Goal: Find specific page/section: Find specific page/section

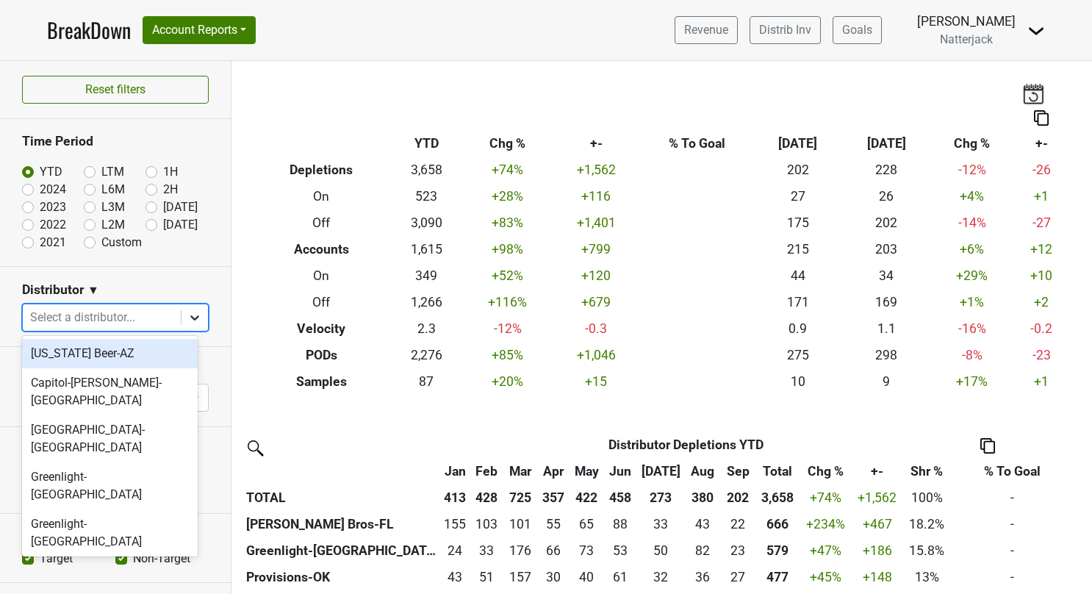
click at [187, 323] on icon at bounding box center [194, 317] width 15 height 15
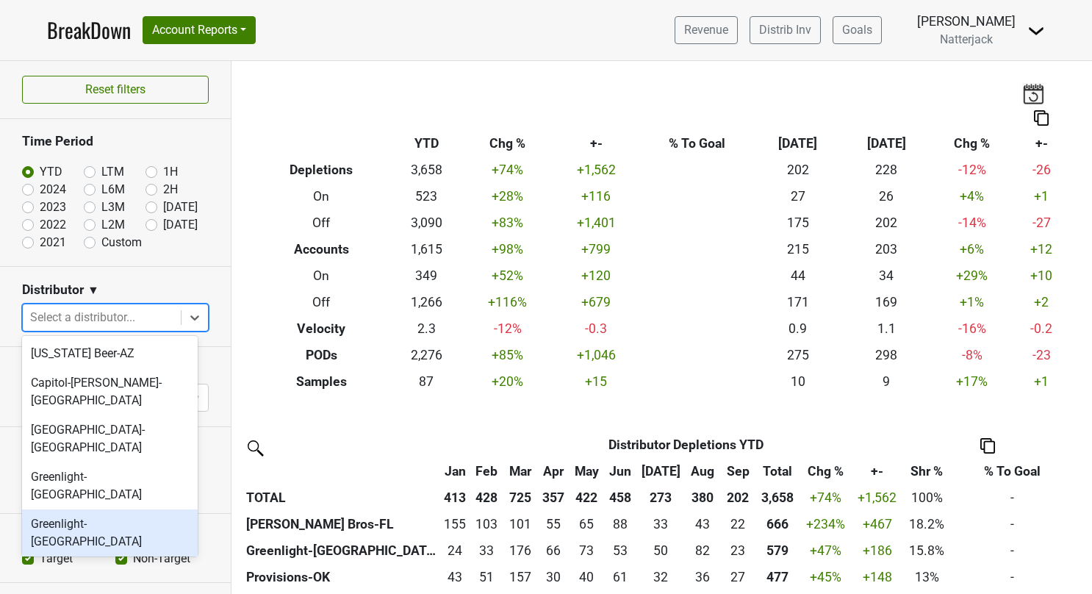
click at [121, 509] on div "Greenlight-[GEOGRAPHIC_DATA]" at bounding box center [110, 532] width 176 height 47
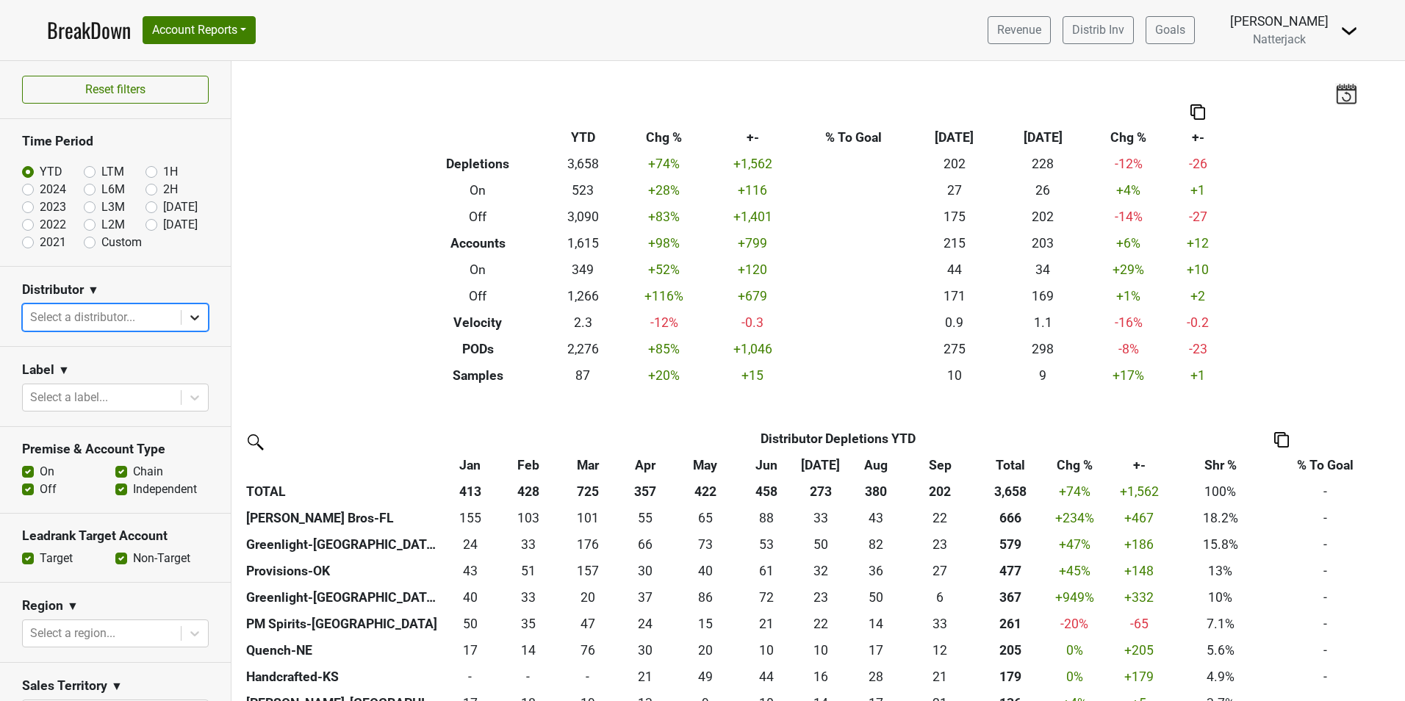
click at [190, 313] on icon at bounding box center [194, 317] width 15 height 15
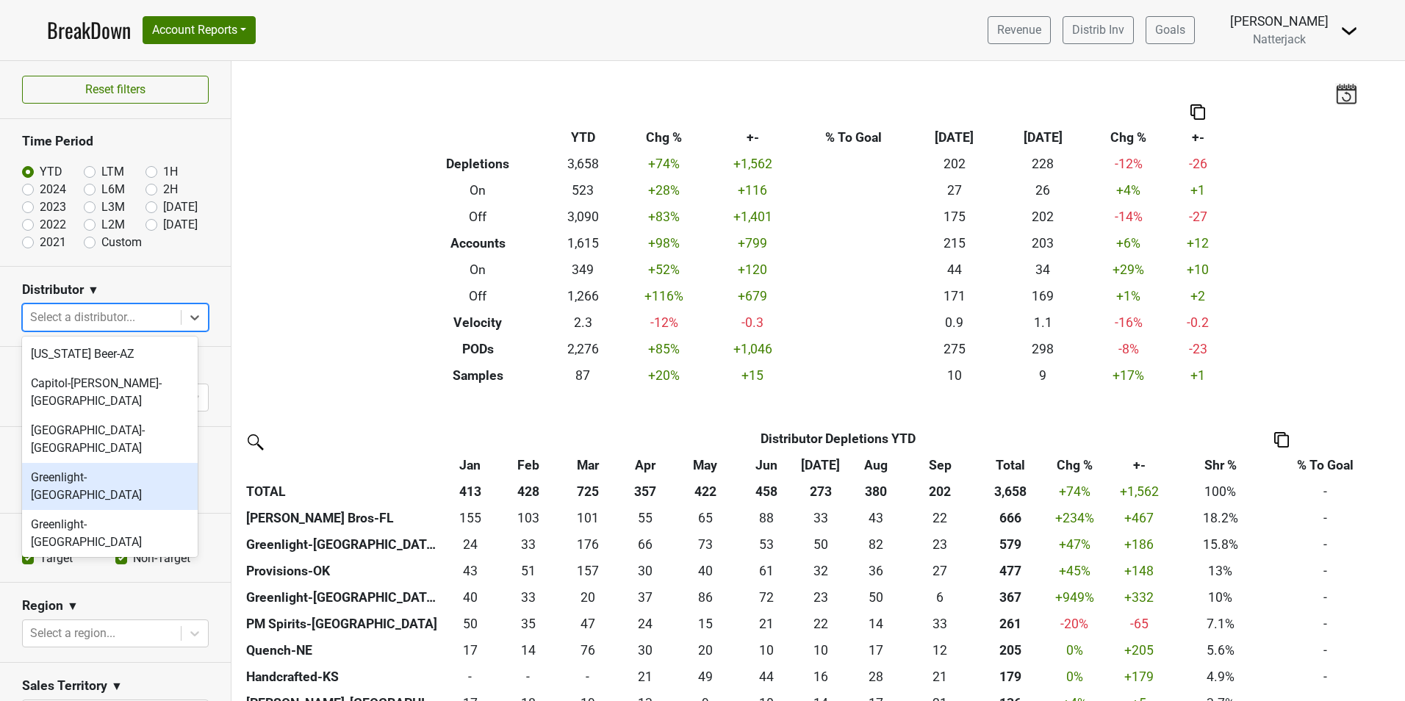
click at [126, 463] on div "Greenlight-[GEOGRAPHIC_DATA]" at bounding box center [110, 486] width 176 height 47
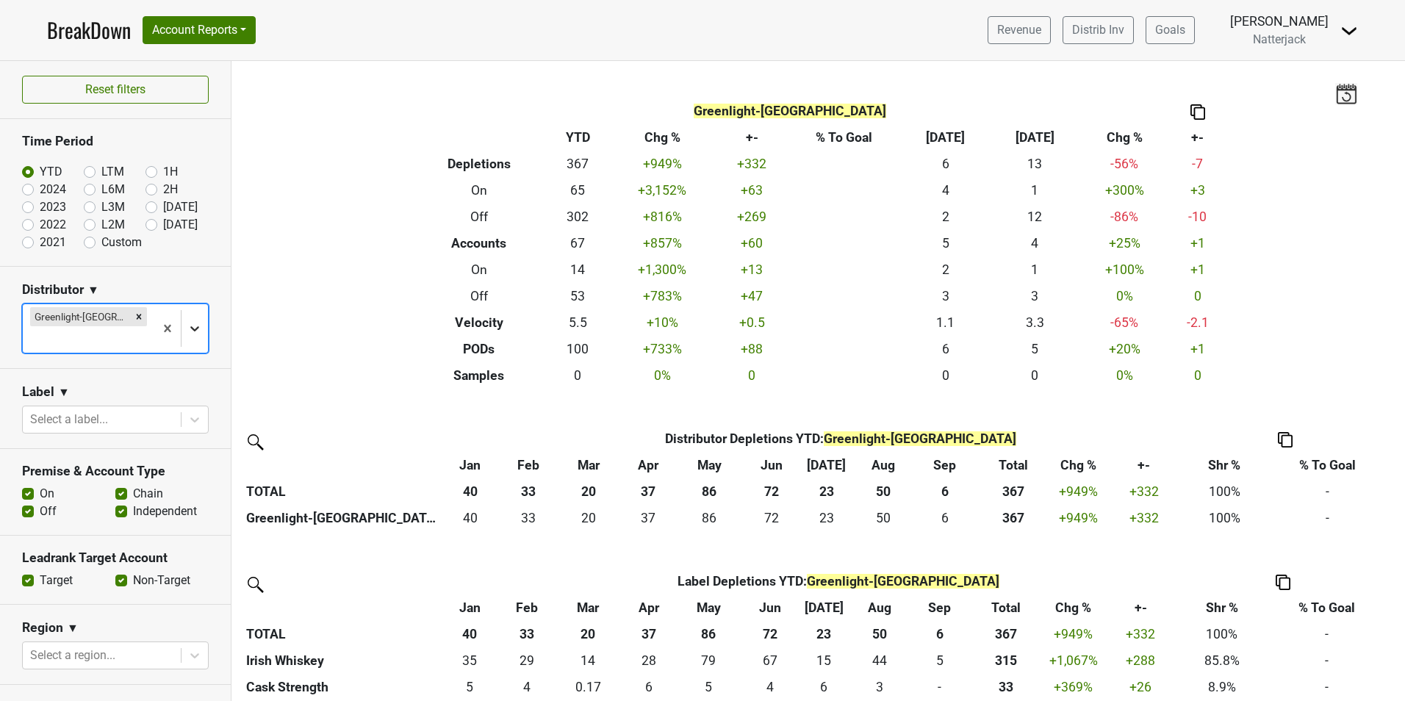
click at [187, 321] on icon at bounding box center [194, 328] width 15 height 15
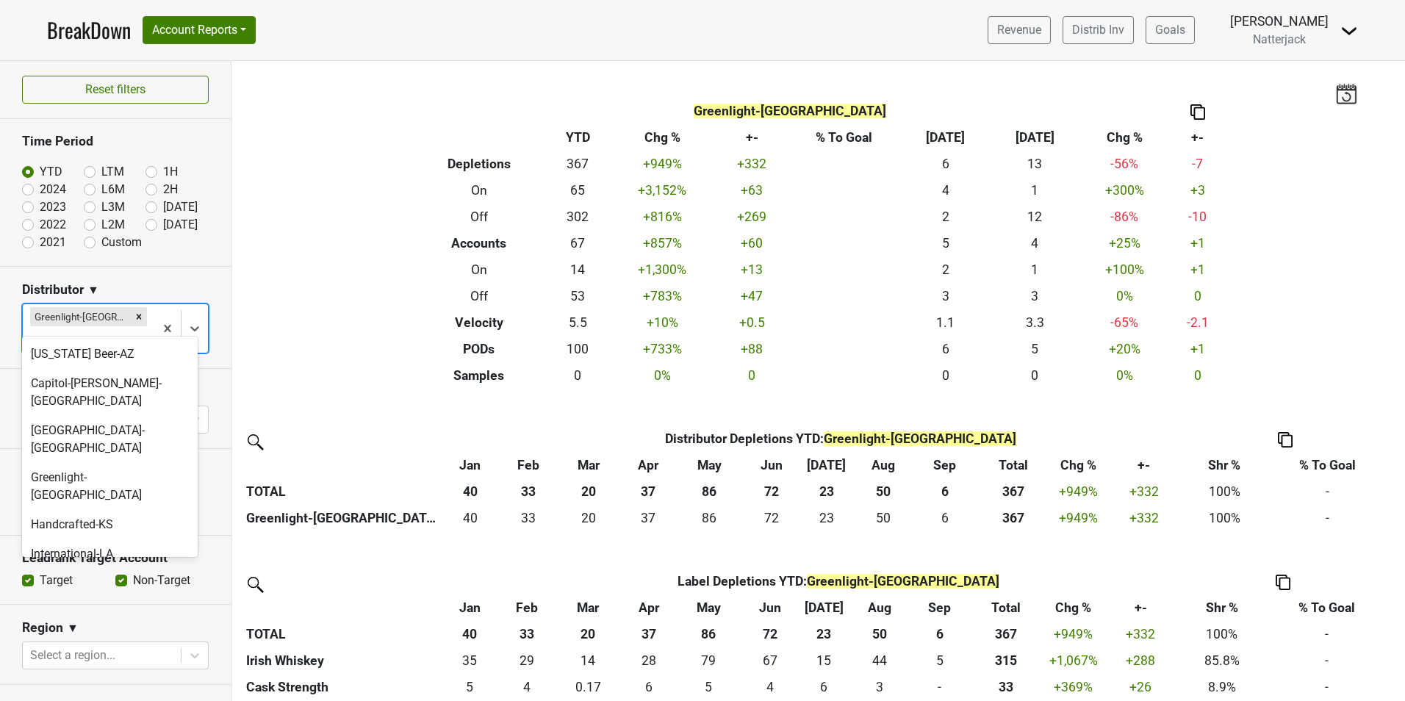
click at [112, 569] on div "[PERSON_NAME] Bros-FL" at bounding box center [110, 583] width 176 height 29
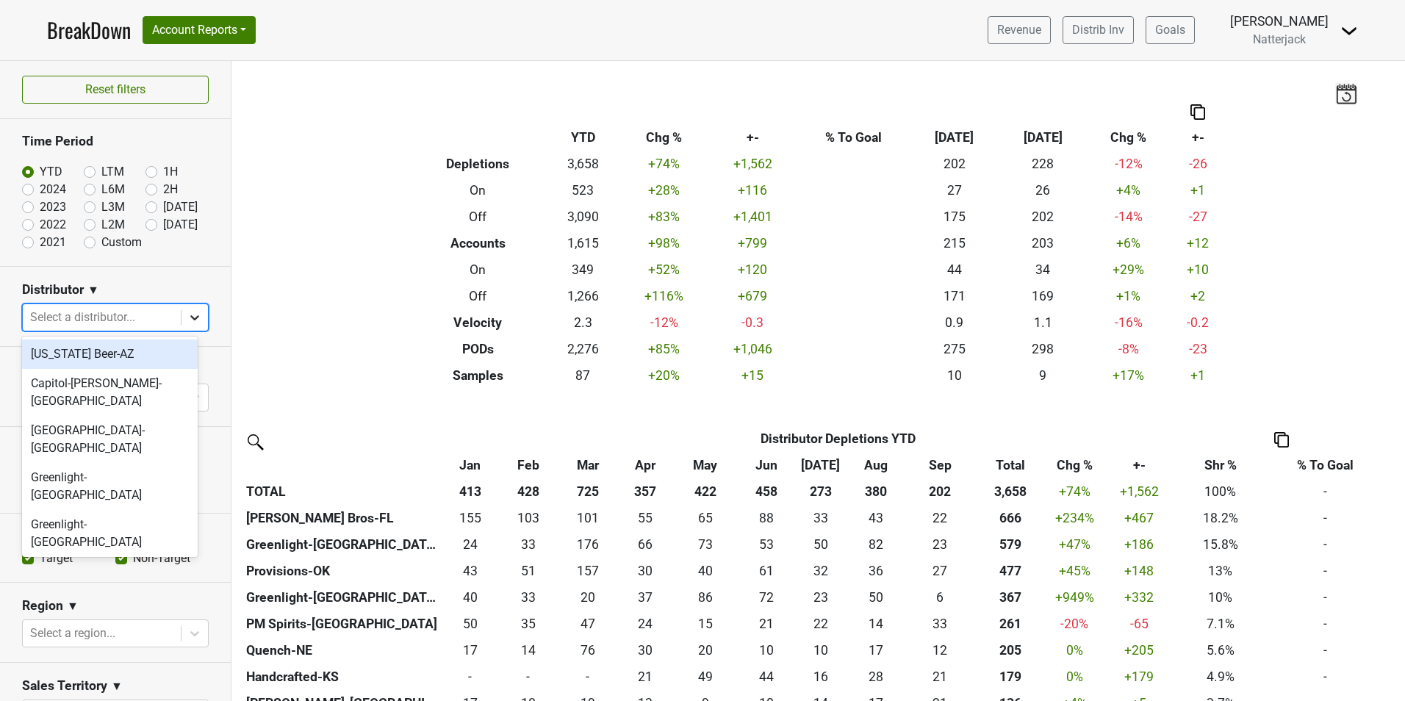
click at [187, 320] on icon at bounding box center [194, 317] width 15 height 15
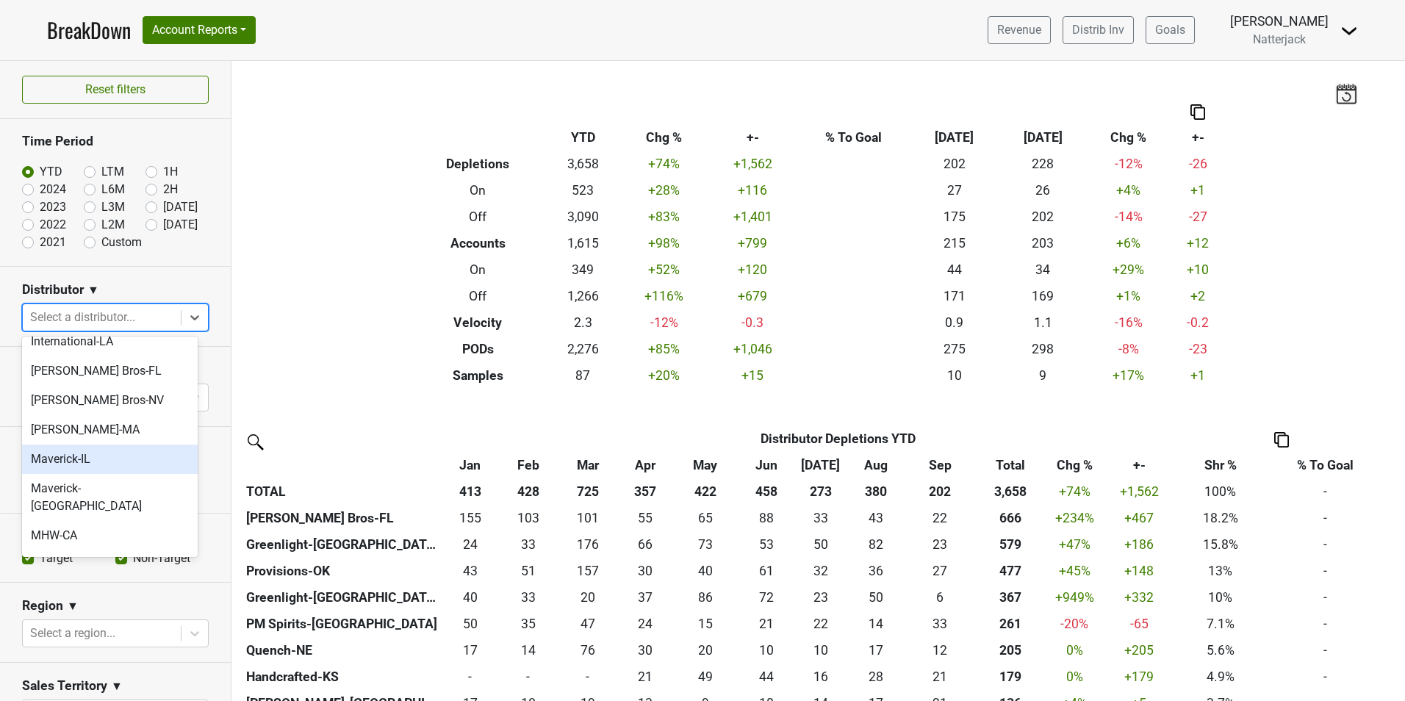
scroll to position [294, 0]
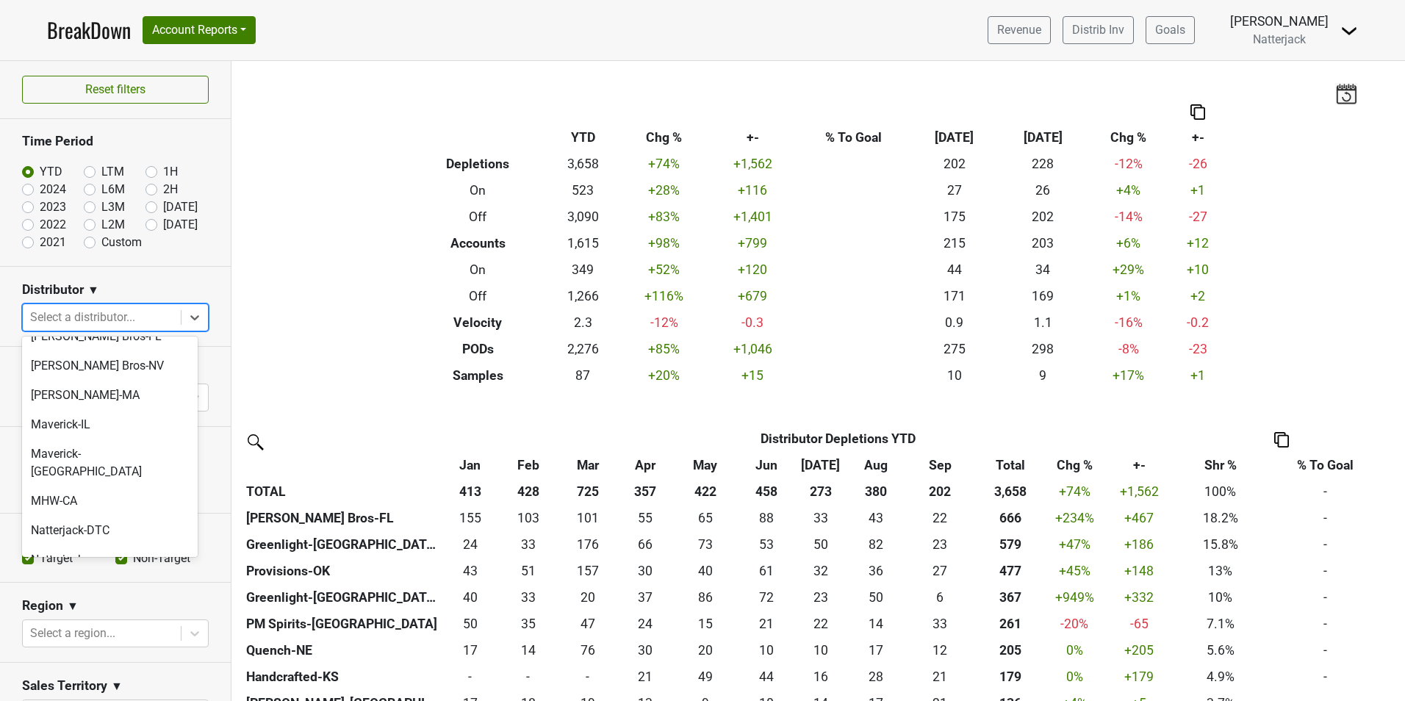
click at [120, 593] on div "PM Spirits-[GEOGRAPHIC_DATA]" at bounding box center [110, 645] width 176 height 47
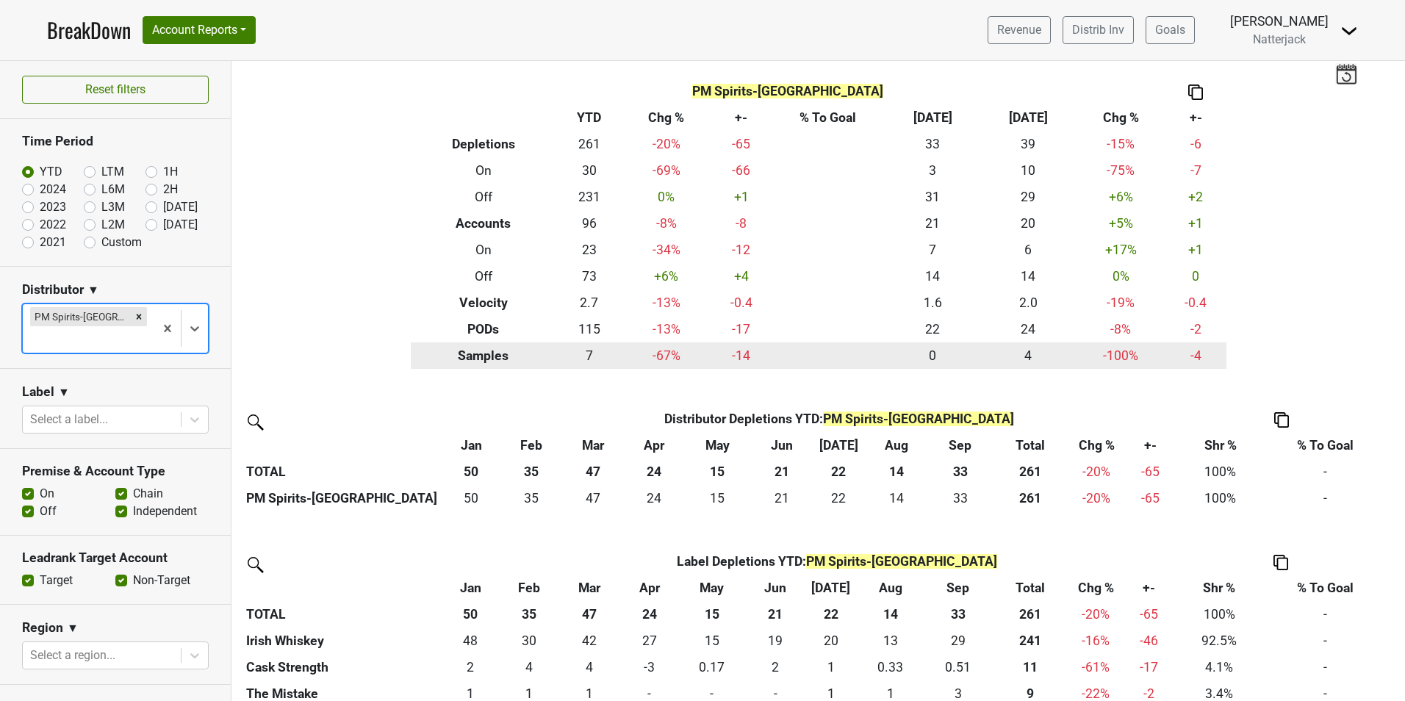
scroll to position [37, 0]
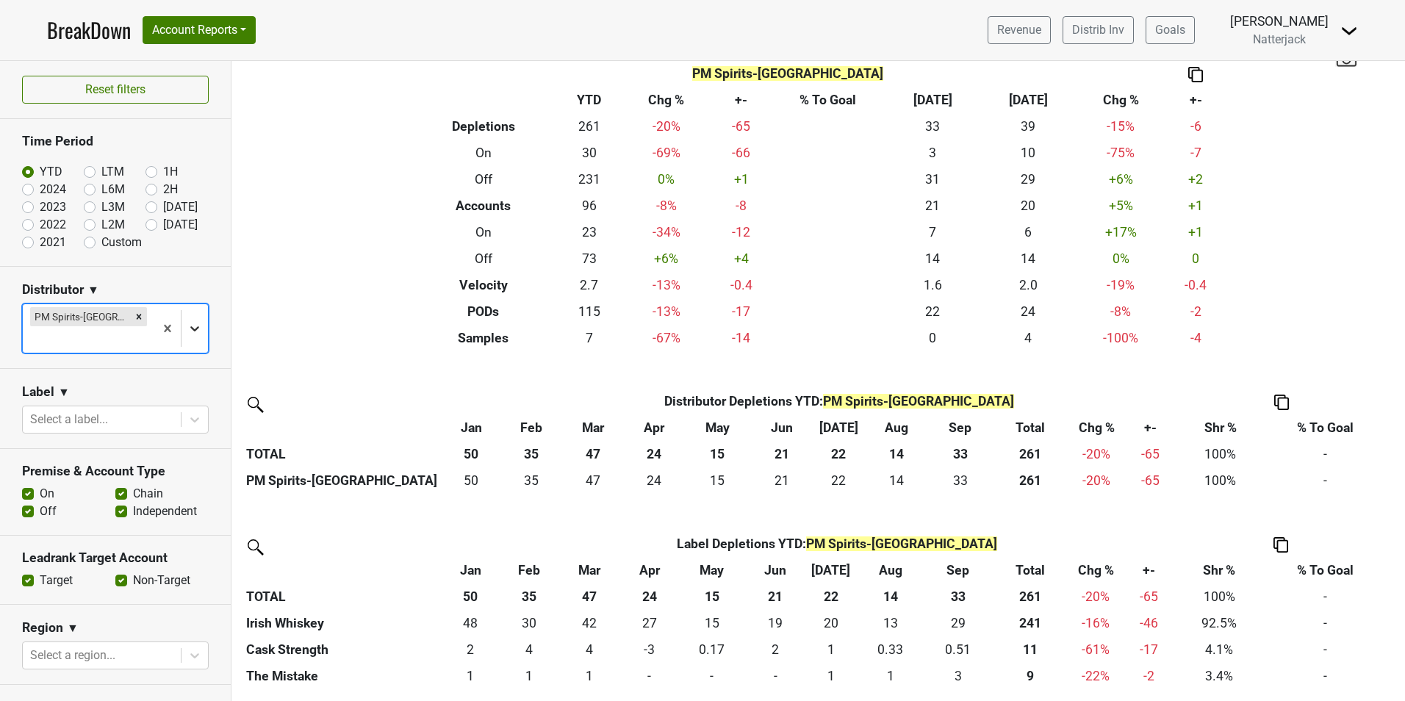
click at [187, 322] on icon at bounding box center [194, 328] width 15 height 15
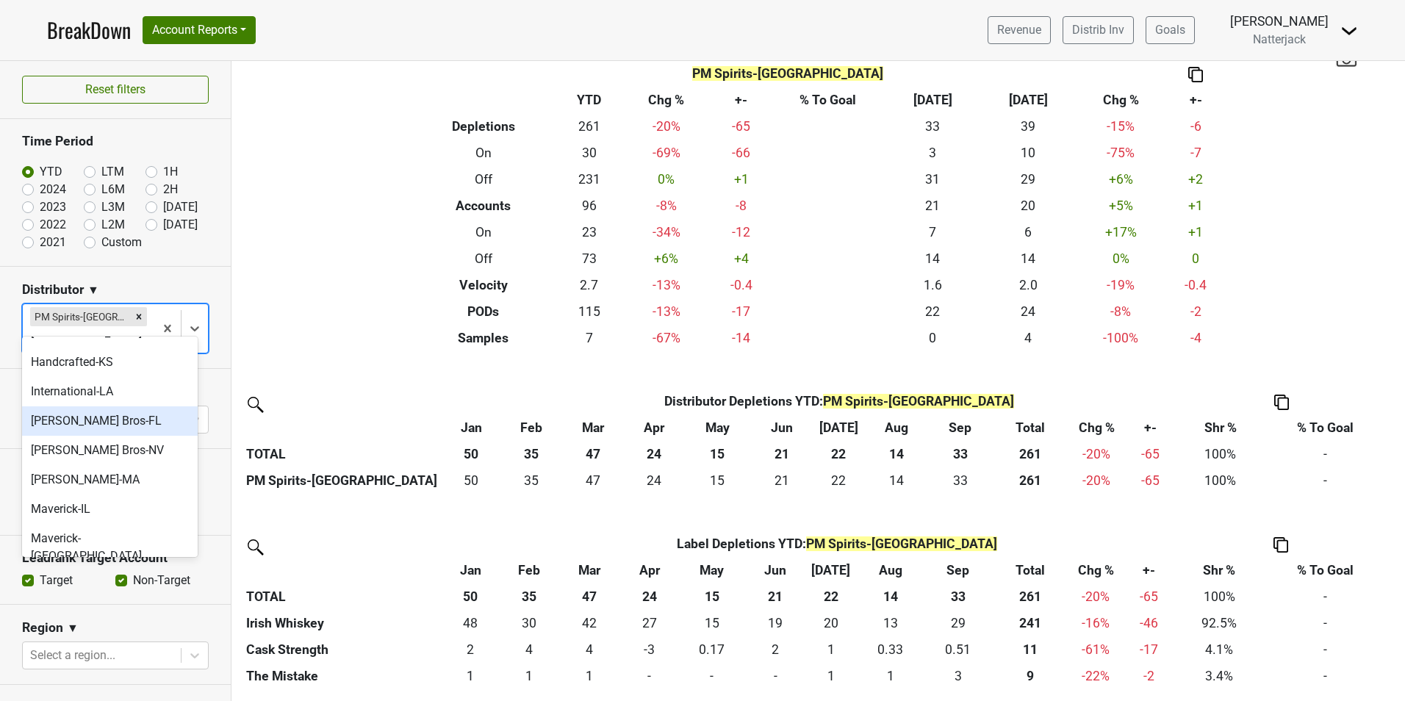
scroll to position [220, 0]
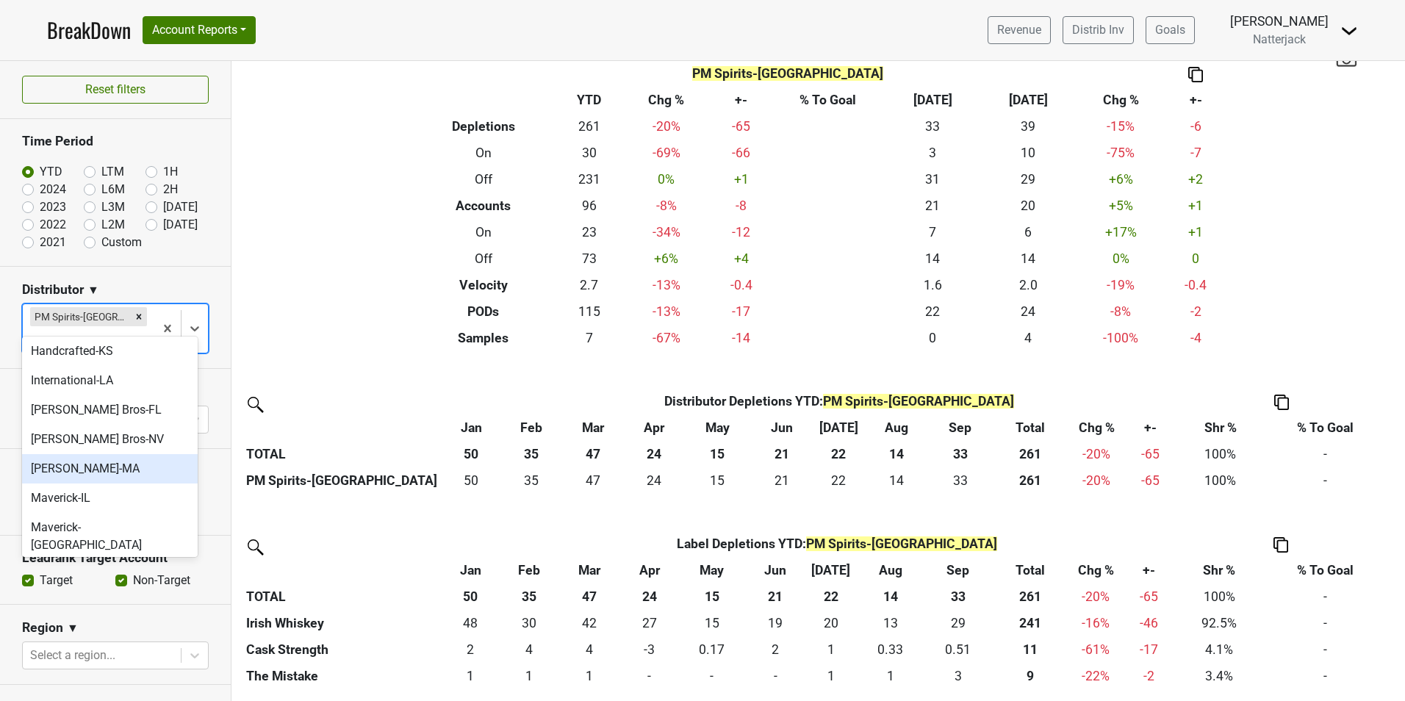
click at [126, 454] on div "[PERSON_NAME]-MA" at bounding box center [110, 468] width 176 height 29
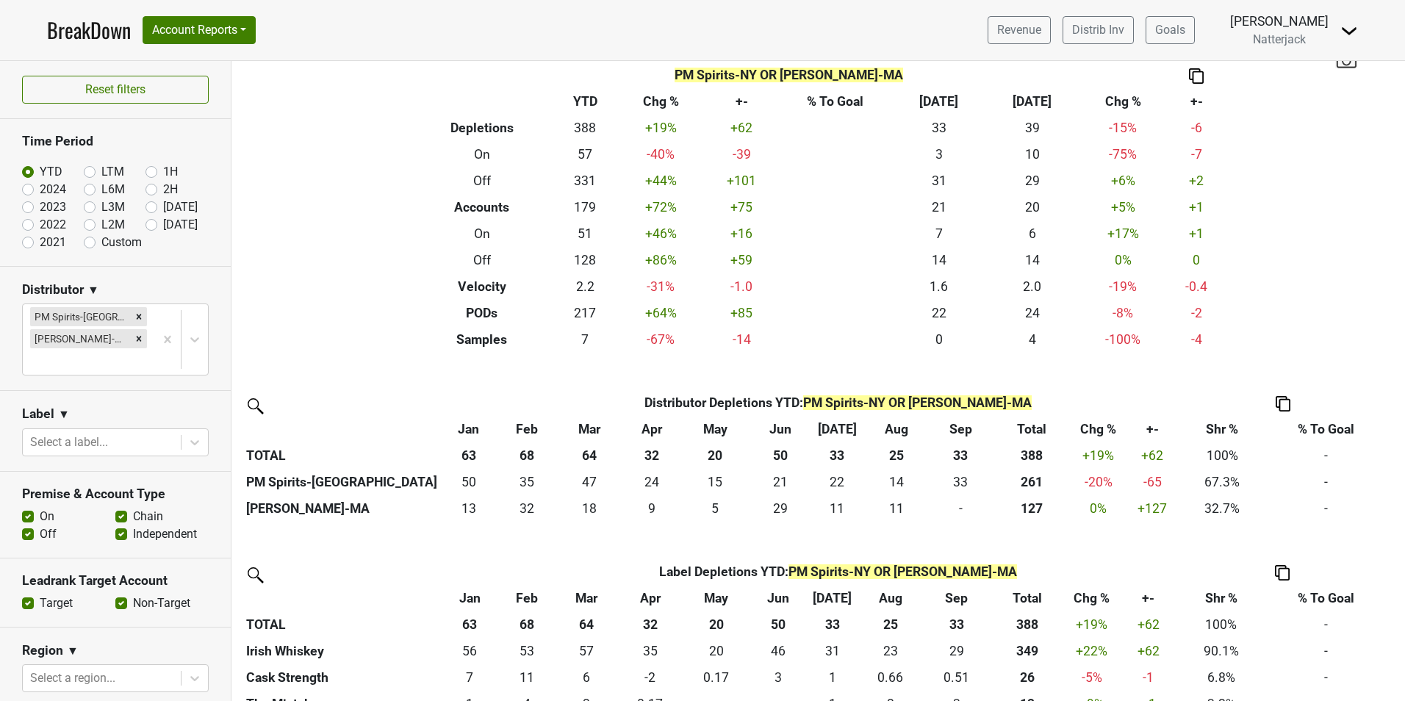
scroll to position [64, 0]
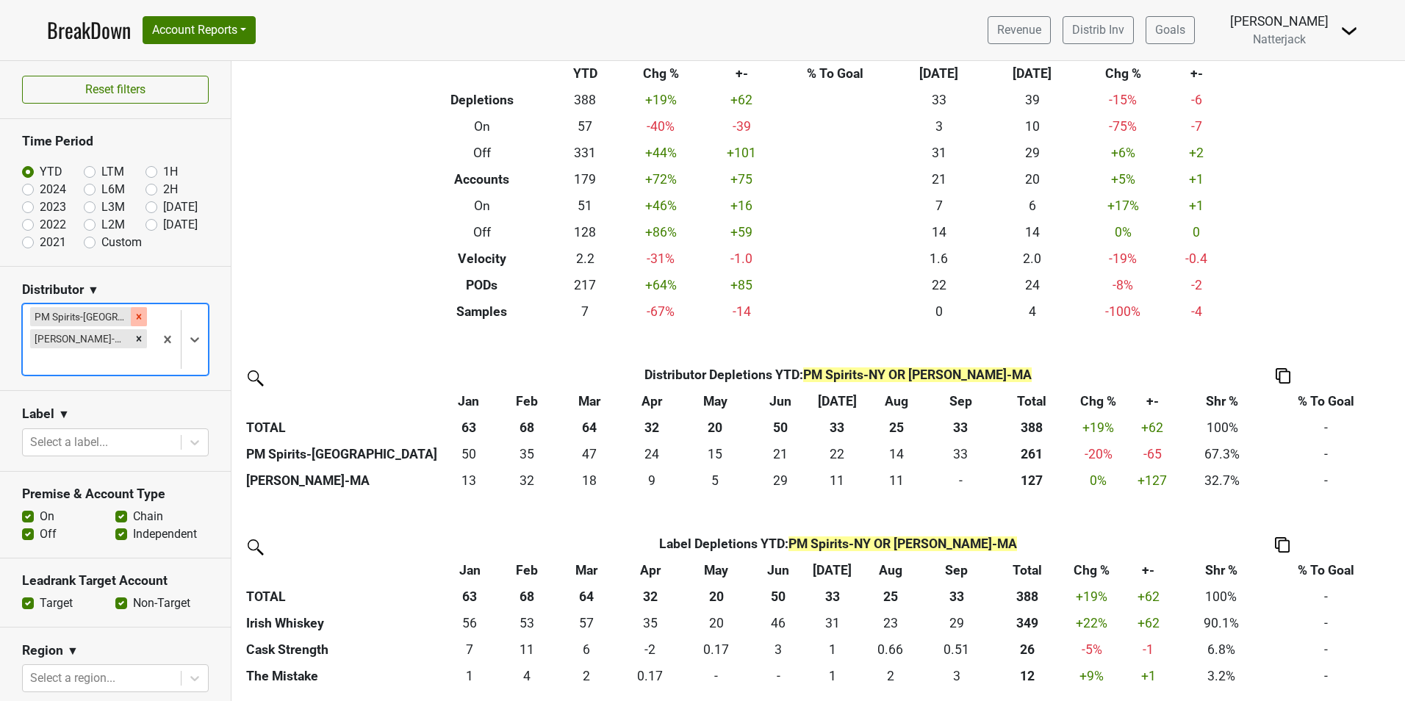
click at [137, 317] on icon "Remove PM Spirits-NY" at bounding box center [139, 316] width 5 height 5
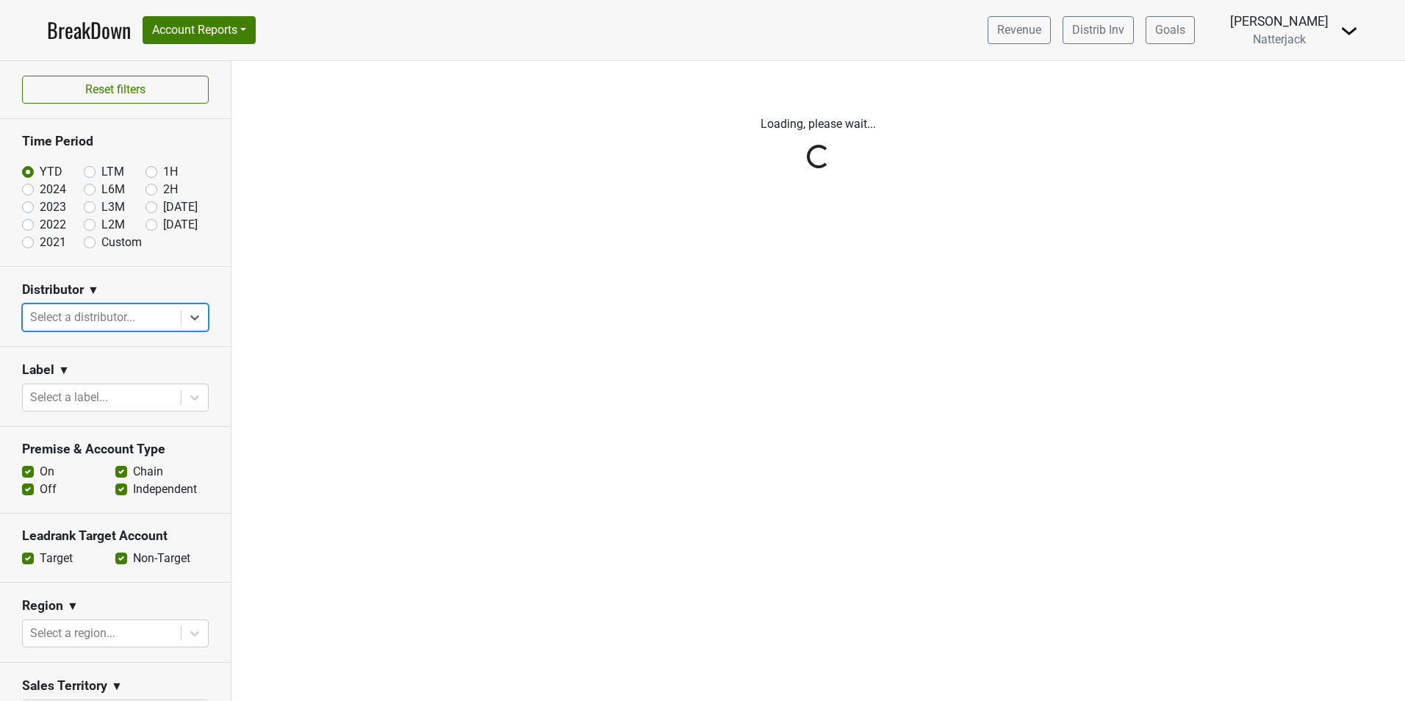
click at [182, 314] on div "Reset filters Time Period YTD LTM 1H 2024 L6M 2H 2023 L3M Sep '25 2022 L2M Oct …" at bounding box center [115, 381] width 231 height 640
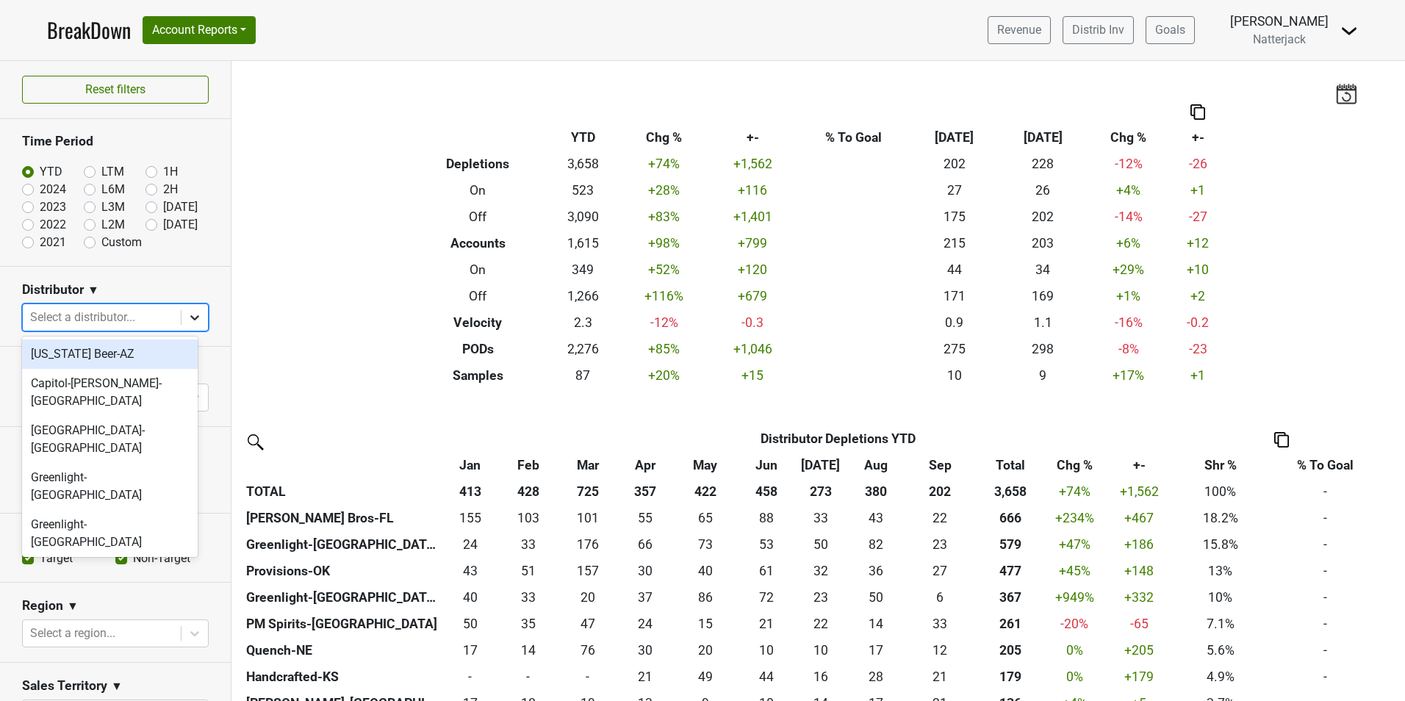
click at [187, 321] on icon at bounding box center [194, 317] width 15 height 15
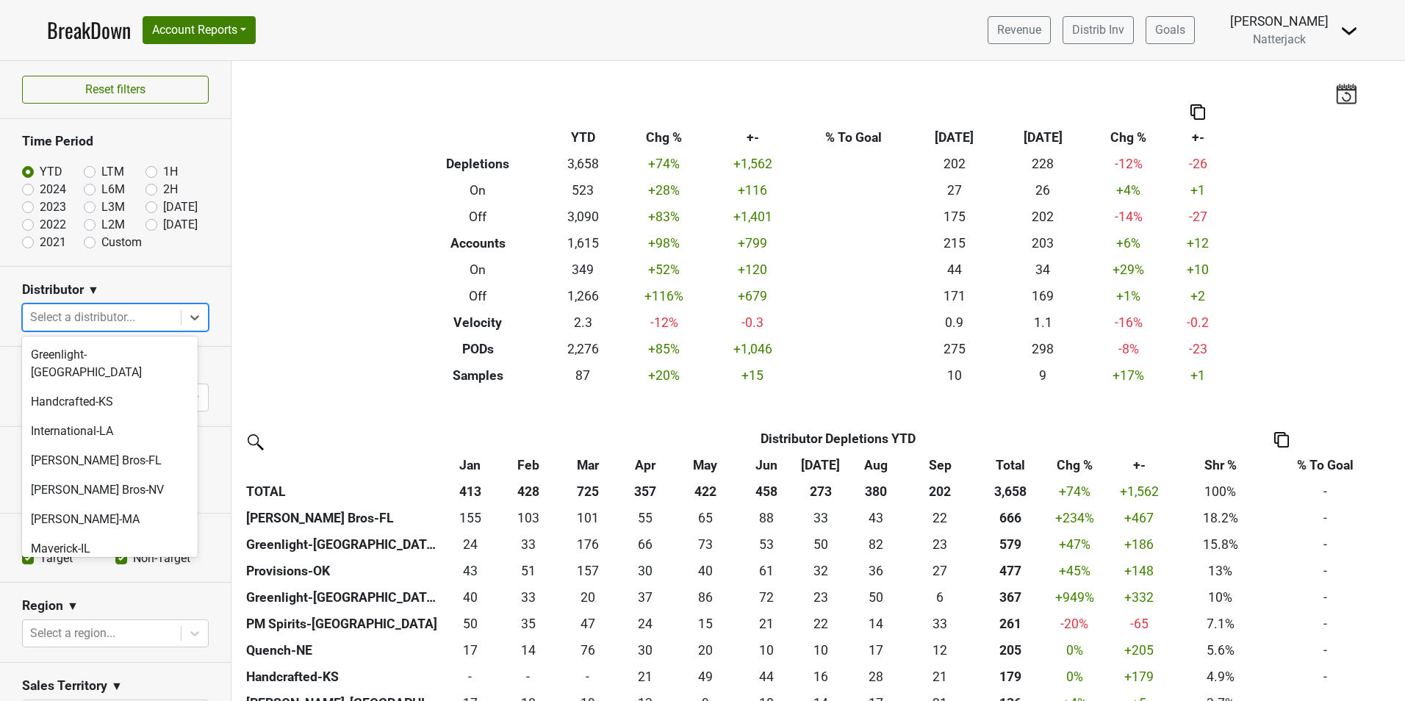
scroll to position [194, 0]
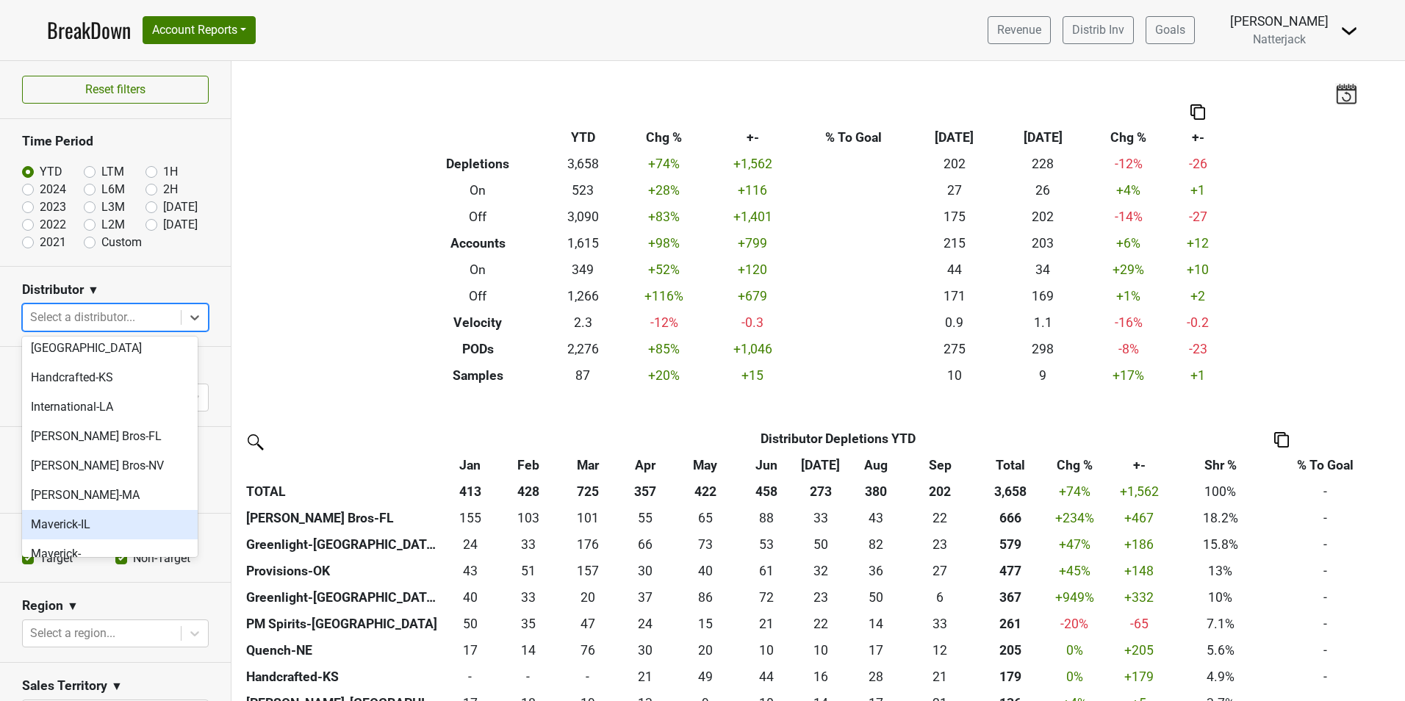
click at [128, 510] on div "Maverick-IL" at bounding box center [110, 524] width 176 height 29
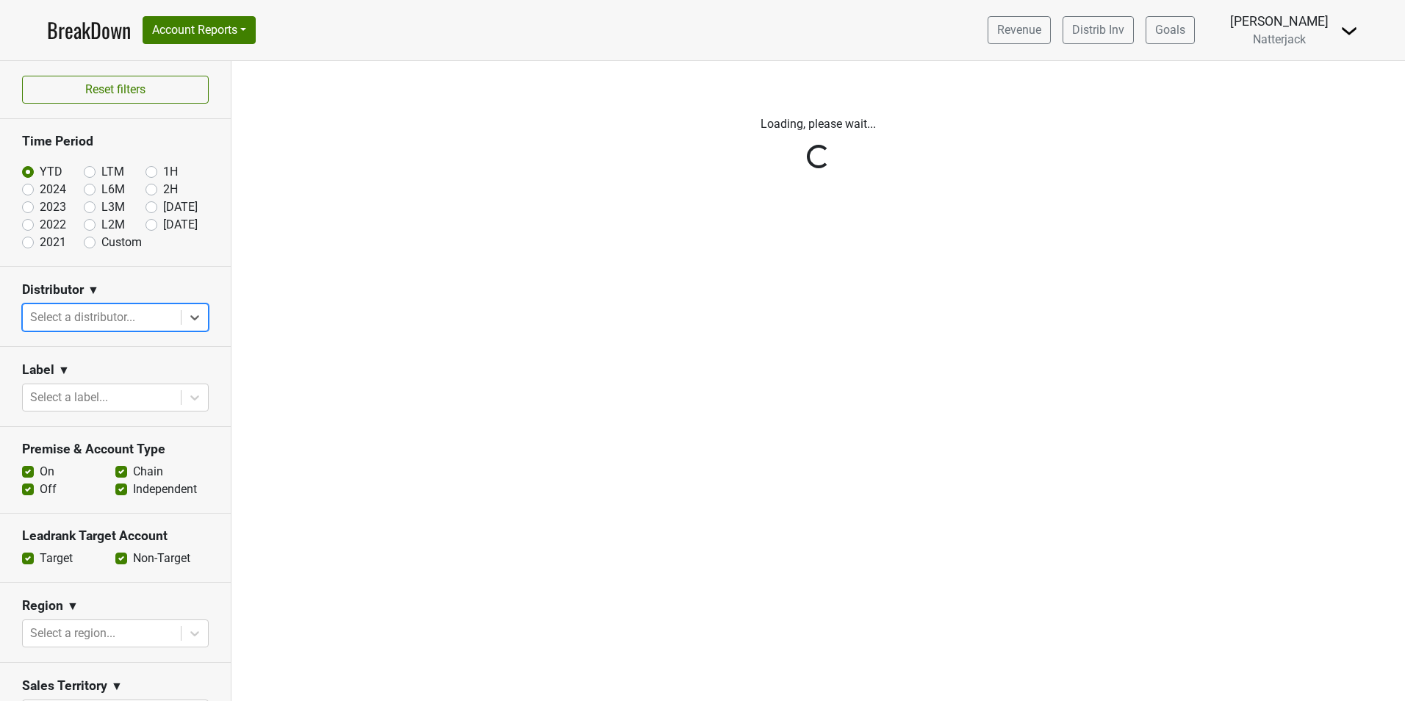
click at [183, 315] on div "Reset filters Time Period YTD LTM 1H 2024 L6M 2H 2023 L3M Sep '25 2022 L2M Oct …" at bounding box center [115, 381] width 231 height 640
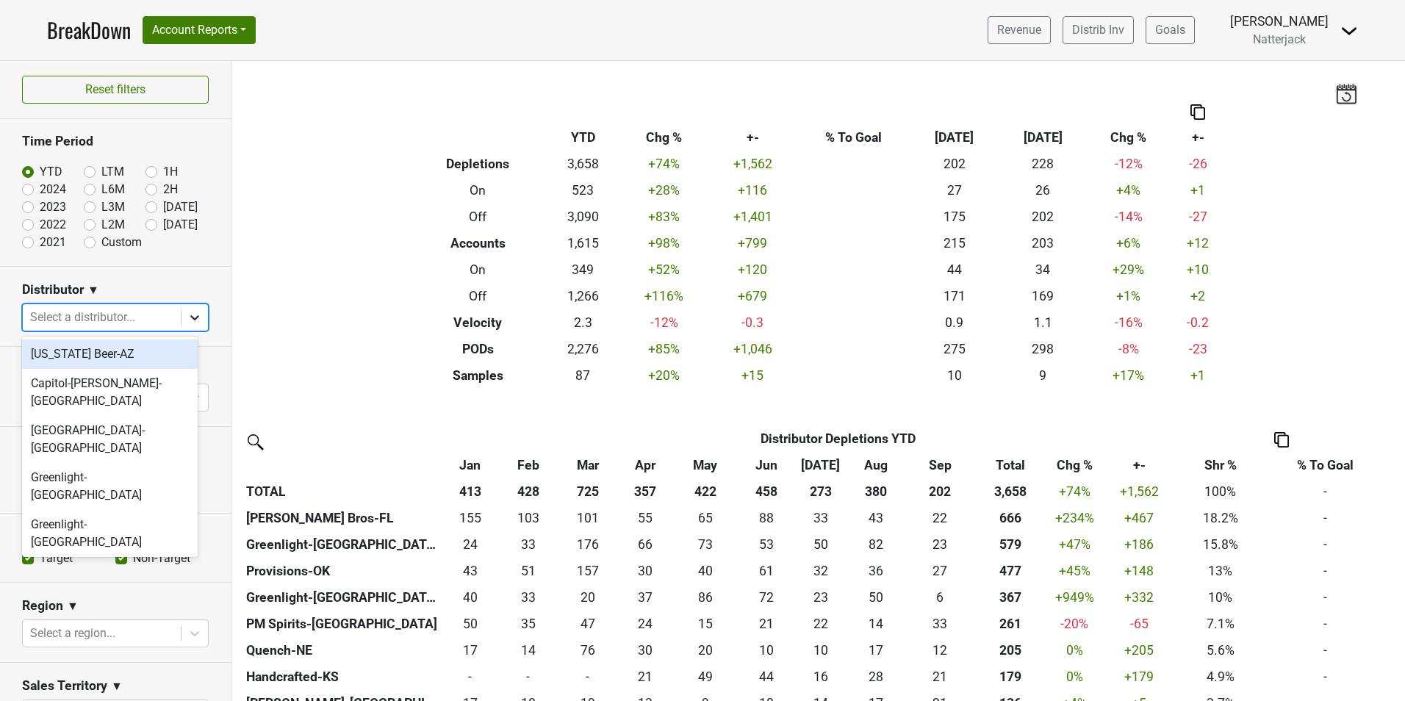
click at [188, 319] on icon at bounding box center [194, 317] width 15 height 15
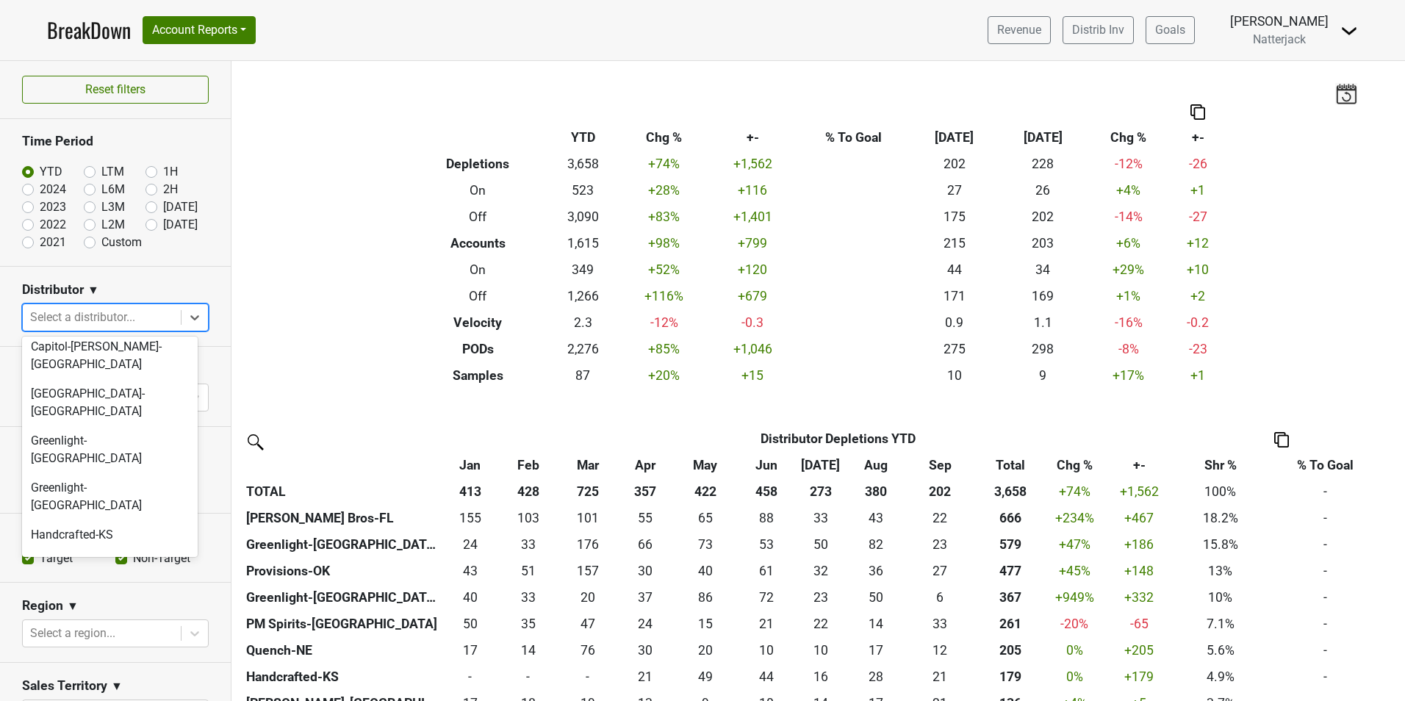
scroll to position [0, 0]
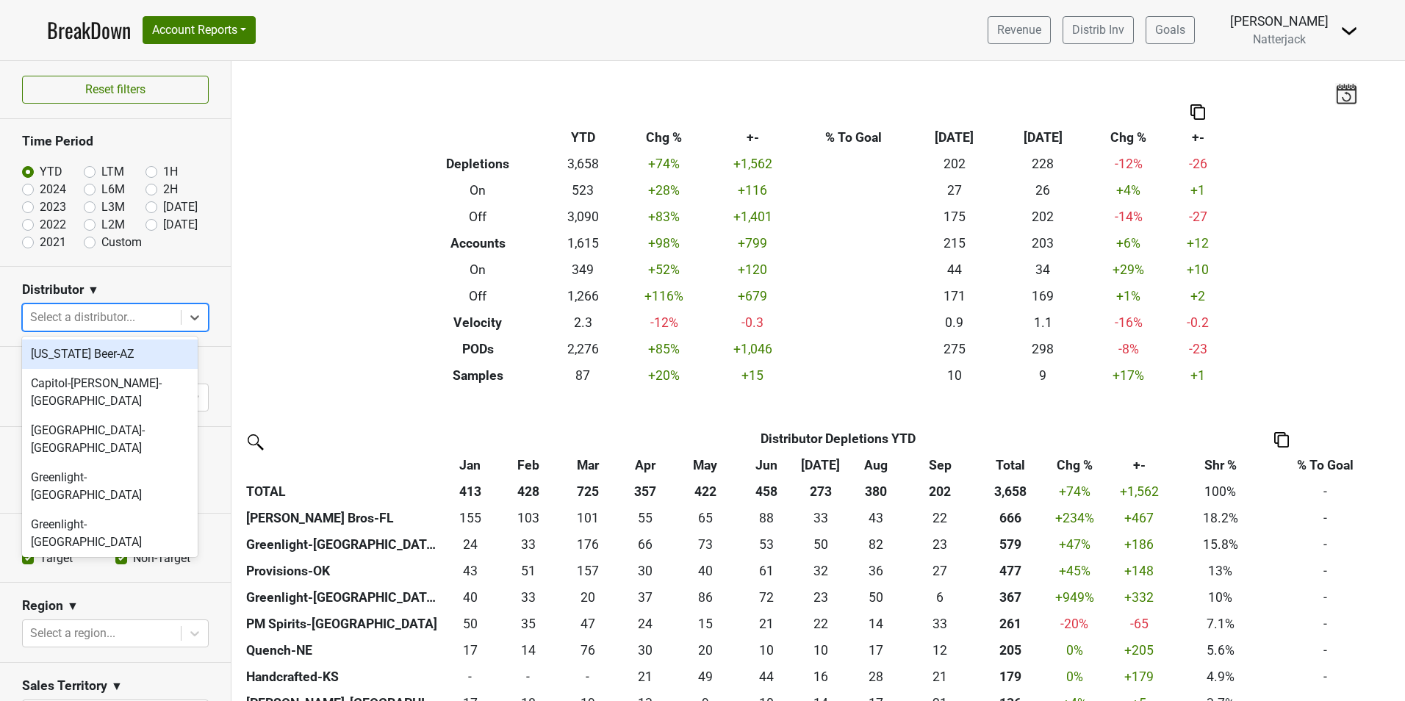
click at [123, 353] on div "[US_STATE] Beer-AZ" at bounding box center [110, 353] width 176 height 29
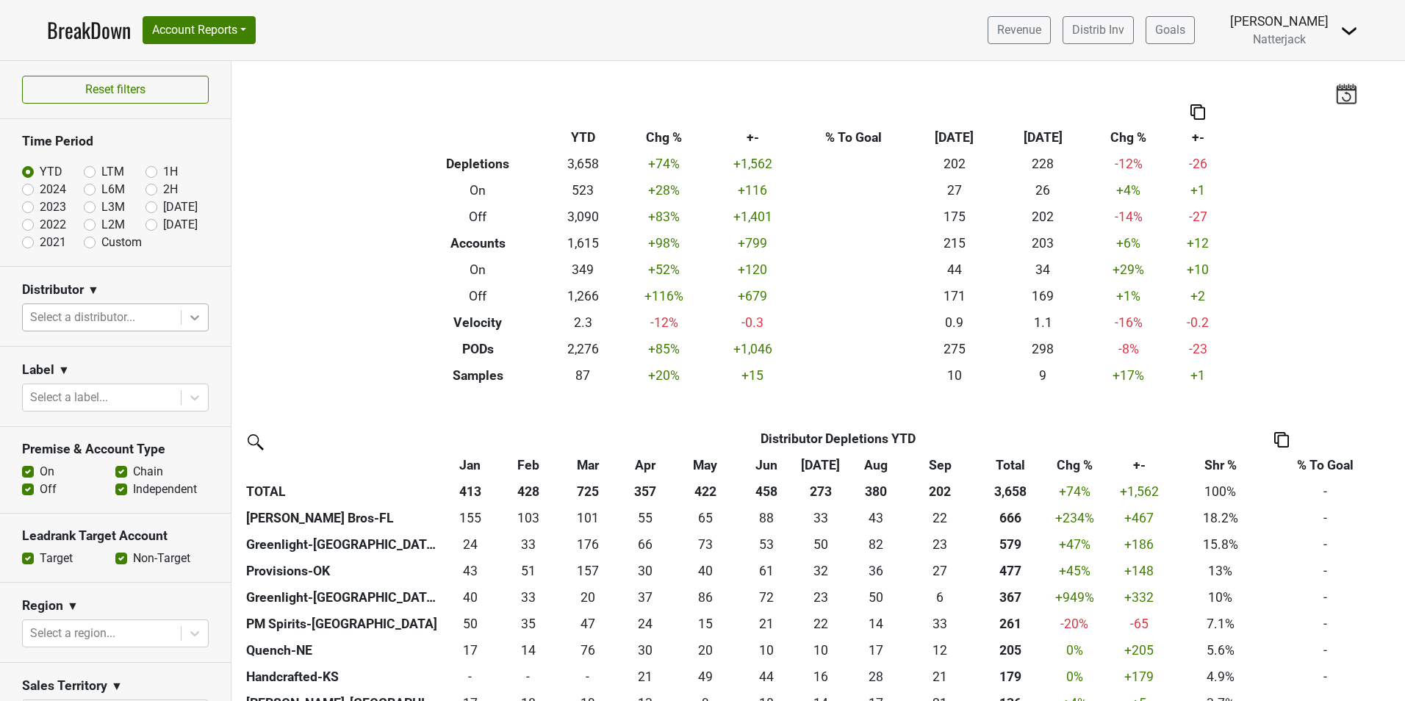
click at [187, 327] on div at bounding box center [194, 317] width 26 height 26
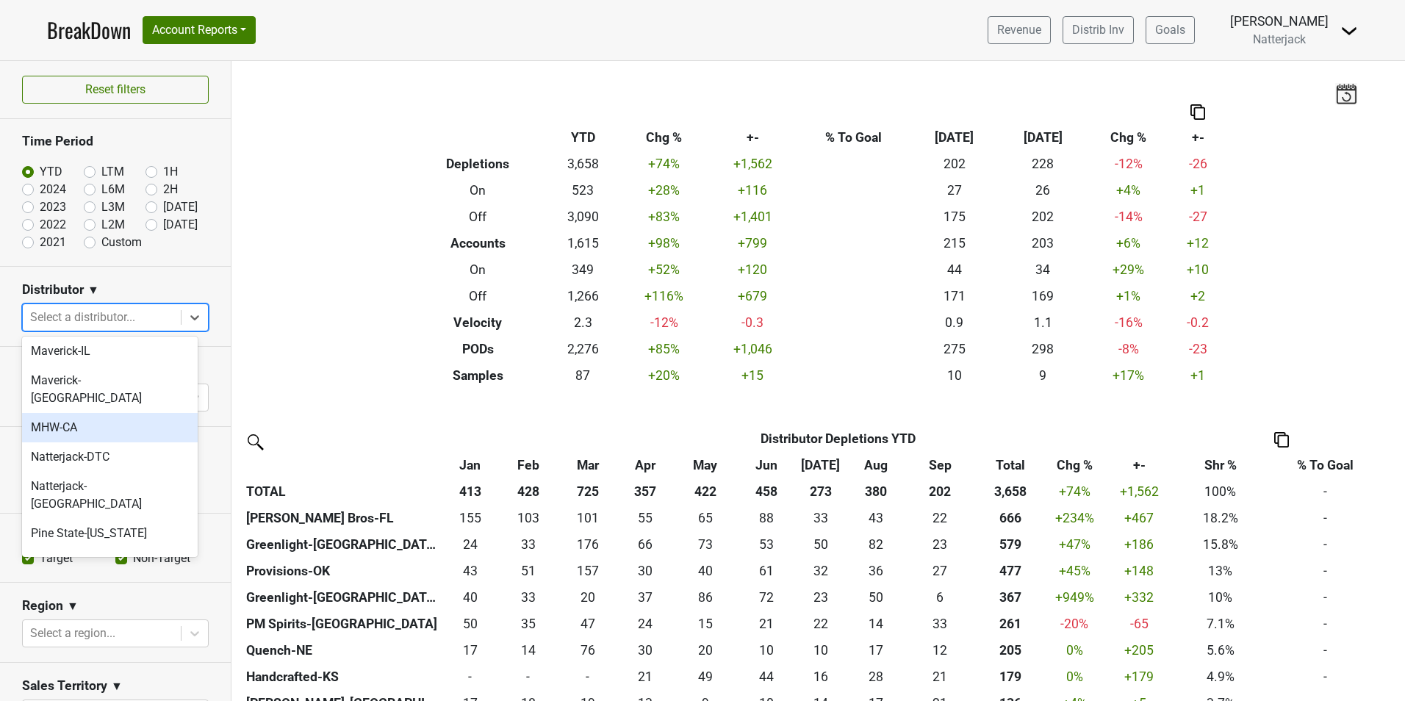
scroll to position [403, 0]
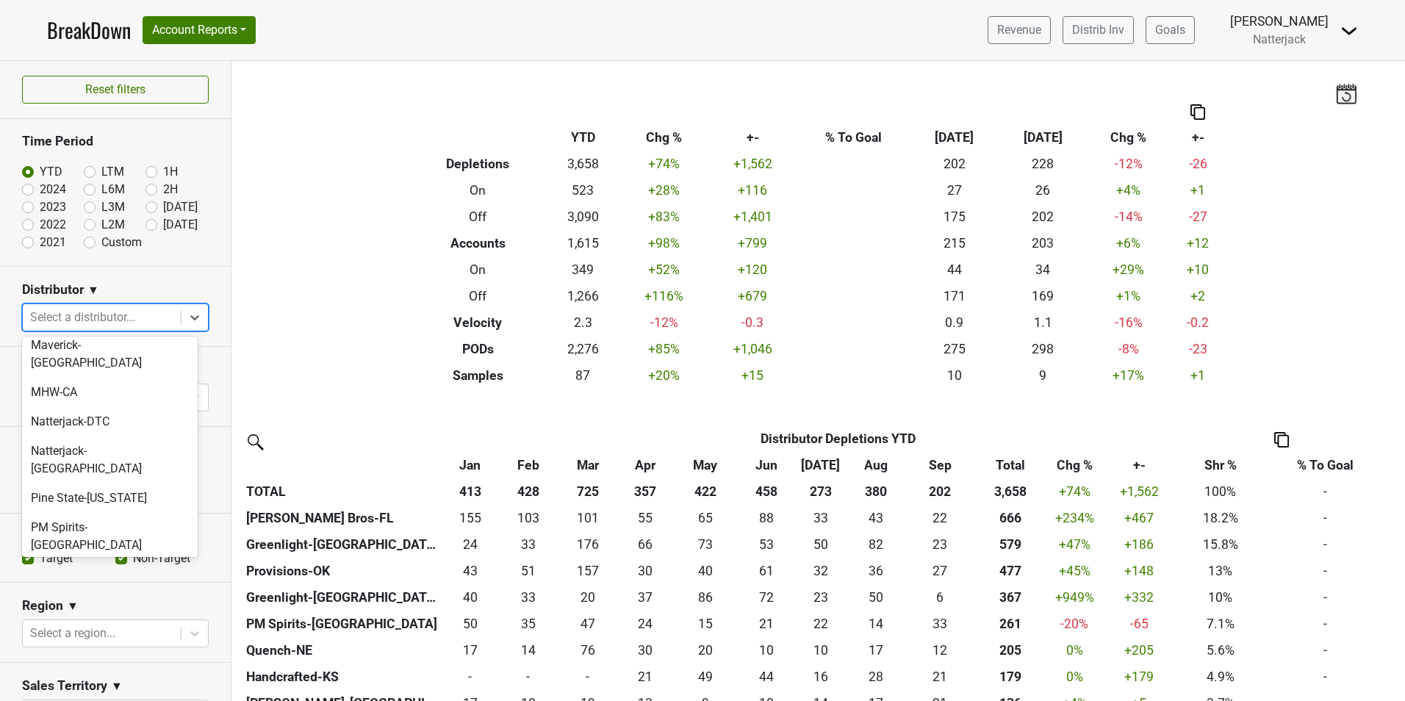
click at [97, 560] on div "Provisions-OK" at bounding box center [110, 574] width 176 height 29
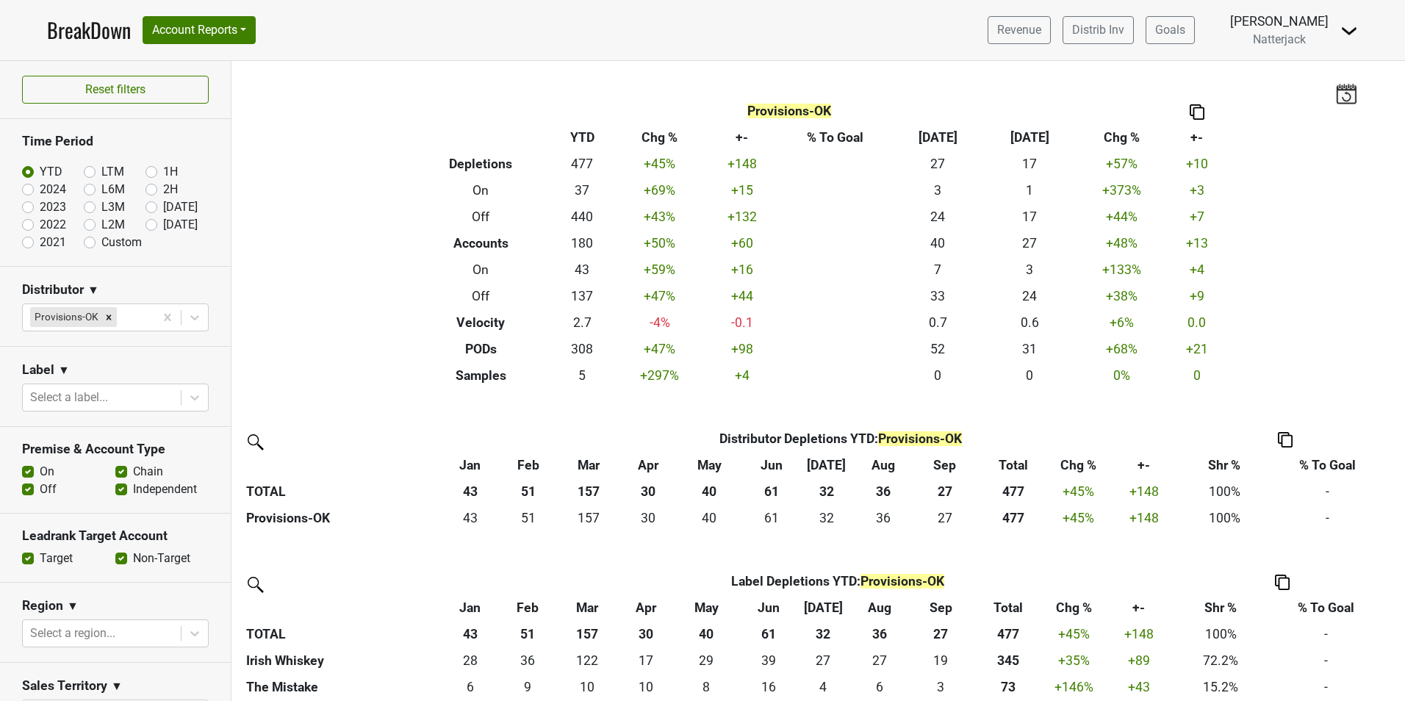
click at [1091, 97] on img at bounding box center [1346, 93] width 22 height 21
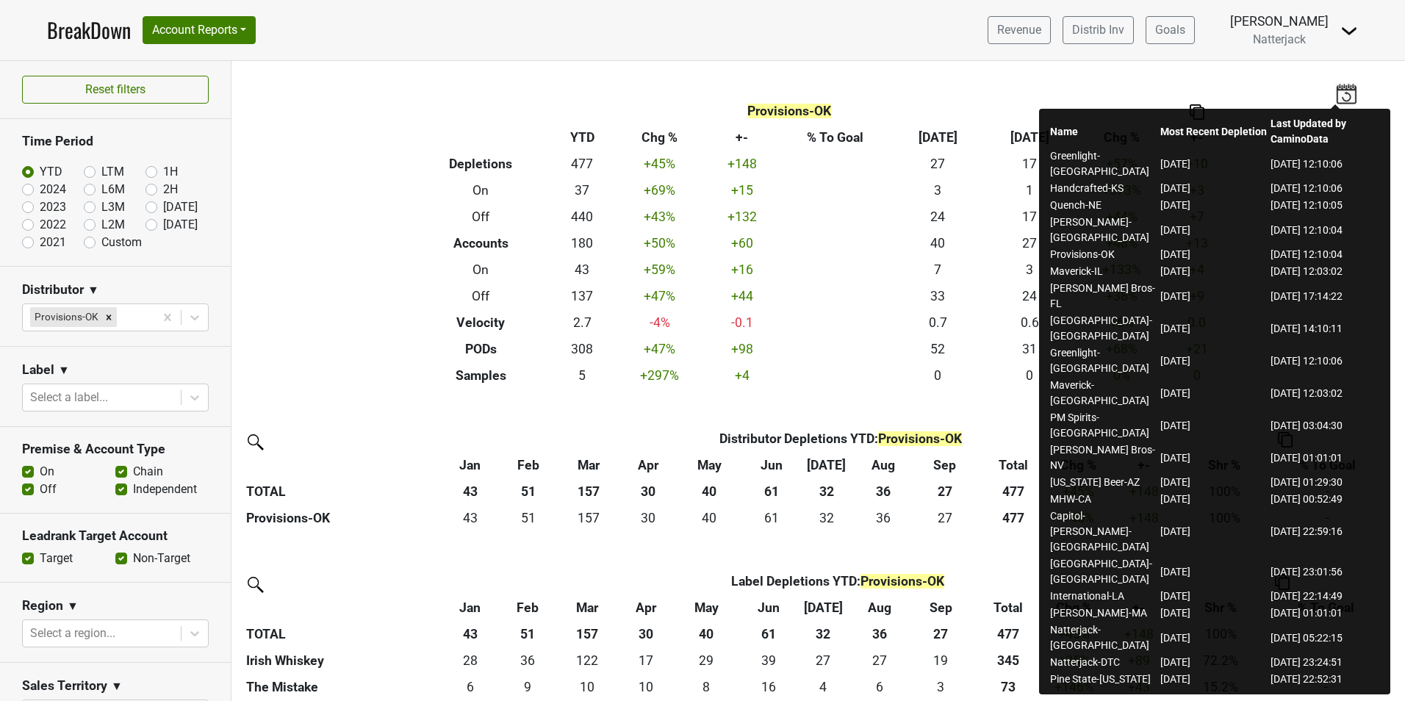
click at [960, 82] on div "Filters Provisions-OK Breakdown Type YTD Chg % +- % To Goal Sep ‘[DATE] Chg % +…" at bounding box center [817, 381] width 1173 height 640
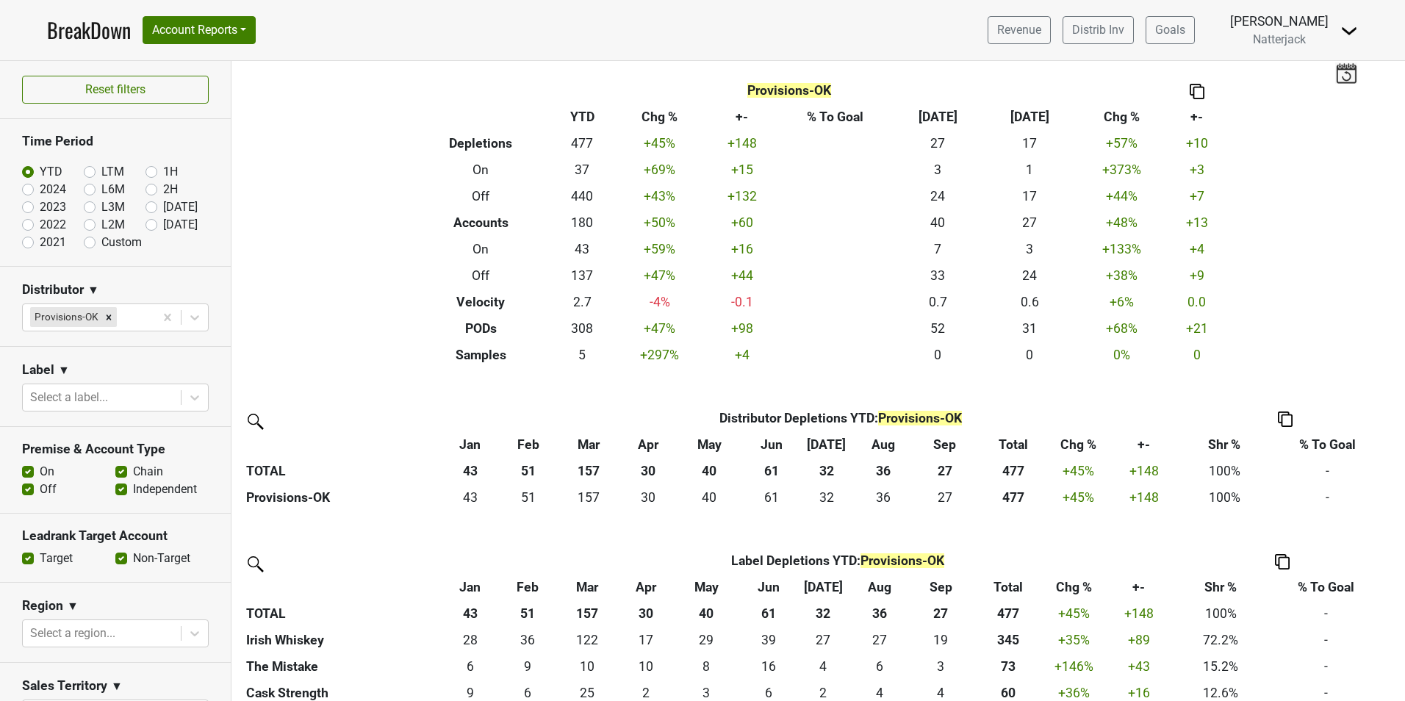
scroll to position [37, 0]
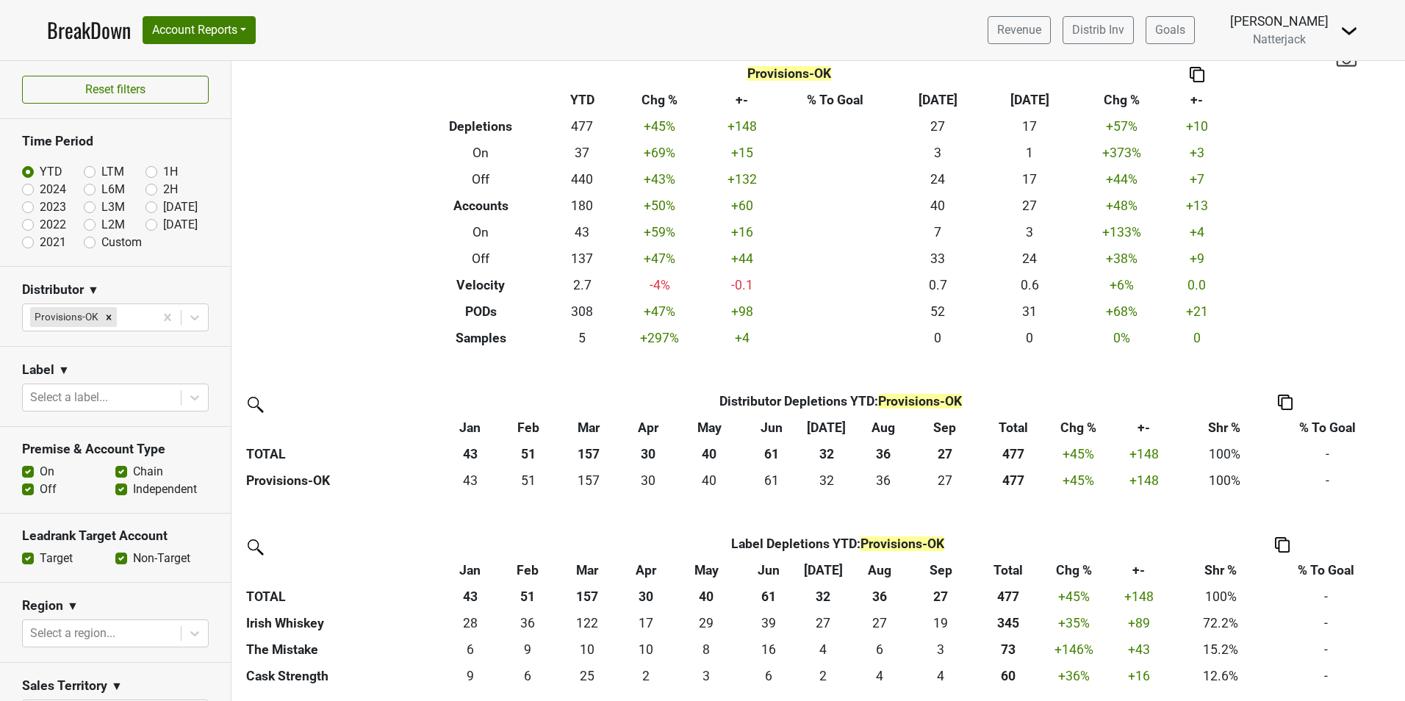
drag, startPoint x: 155, startPoint y: 311, endPoint x: 161, endPoint y: 317, distance: 8.3
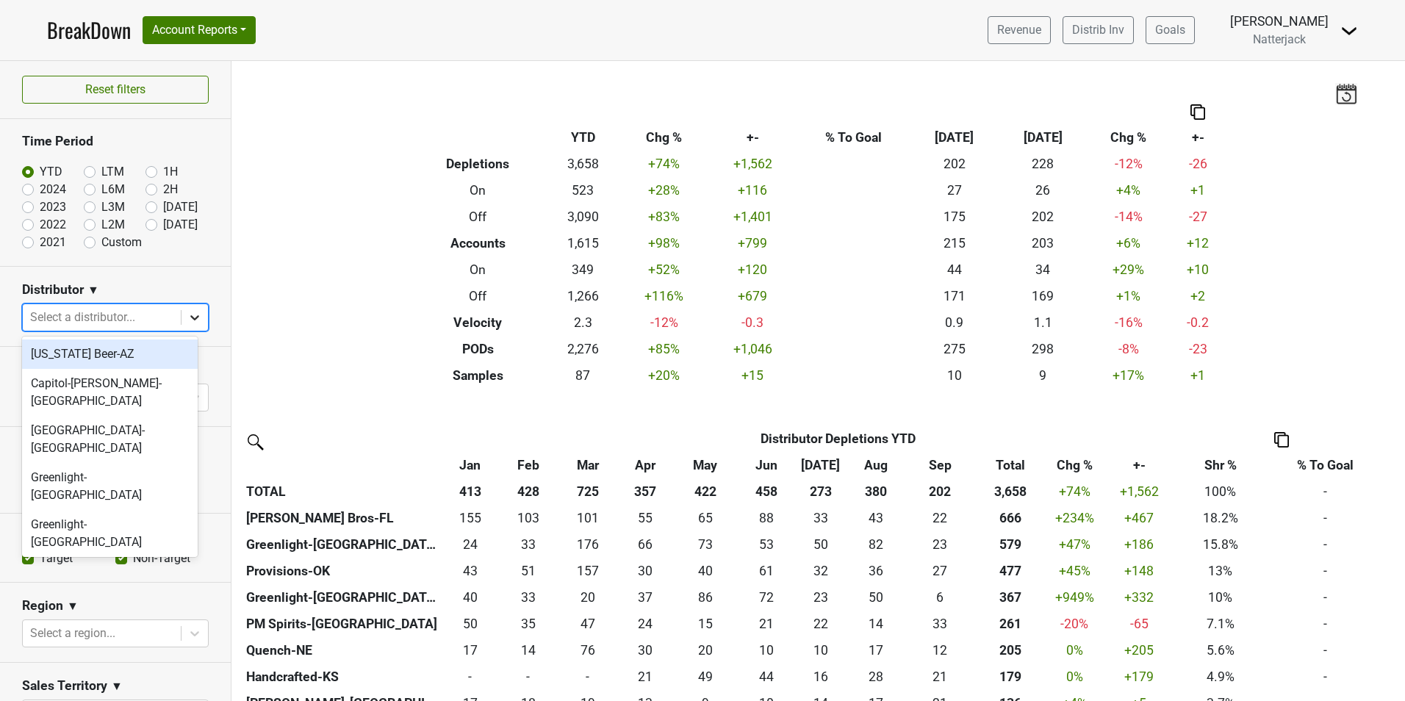
click at [187, 317] on icon at bounding box center [194, 317] width 15 height 15
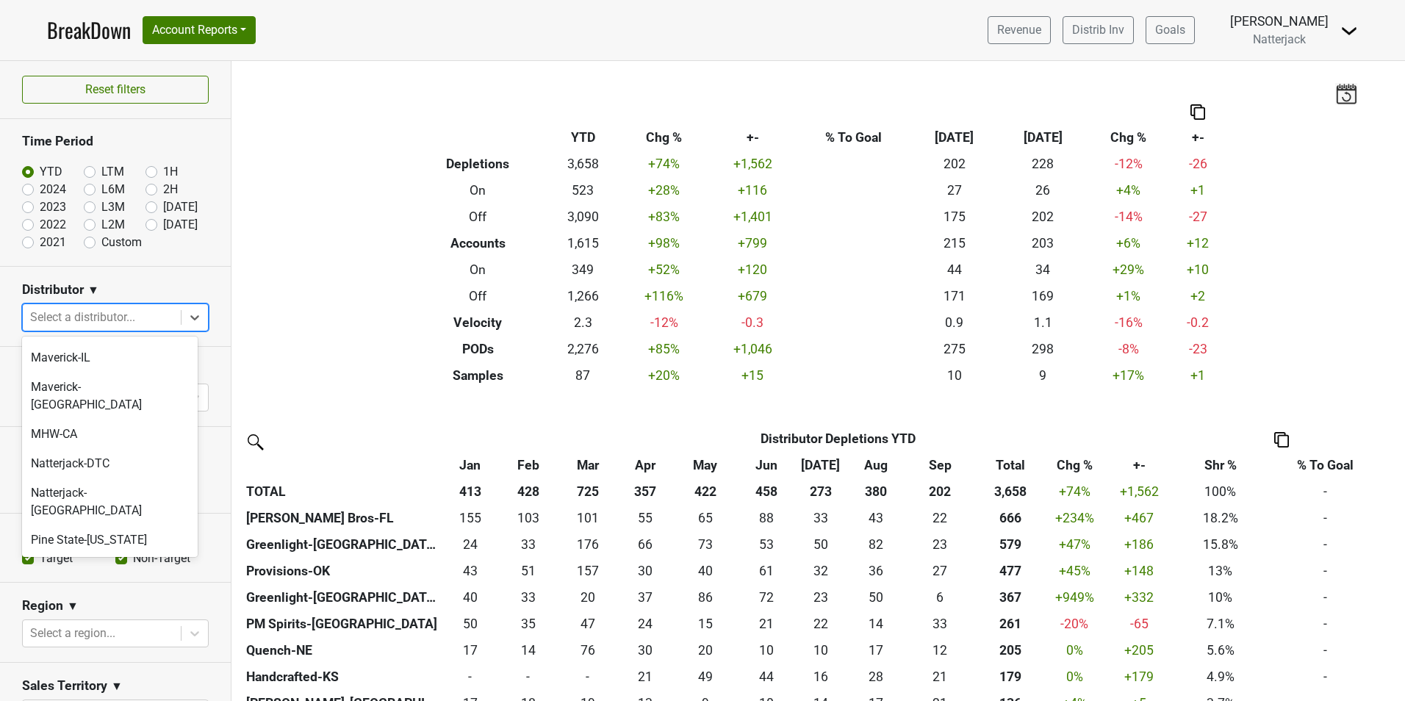
scroll to position [397, 0]
click at [107, 593] on div "Quench-NE" at bounding box center [110, 608] width 176 height 29
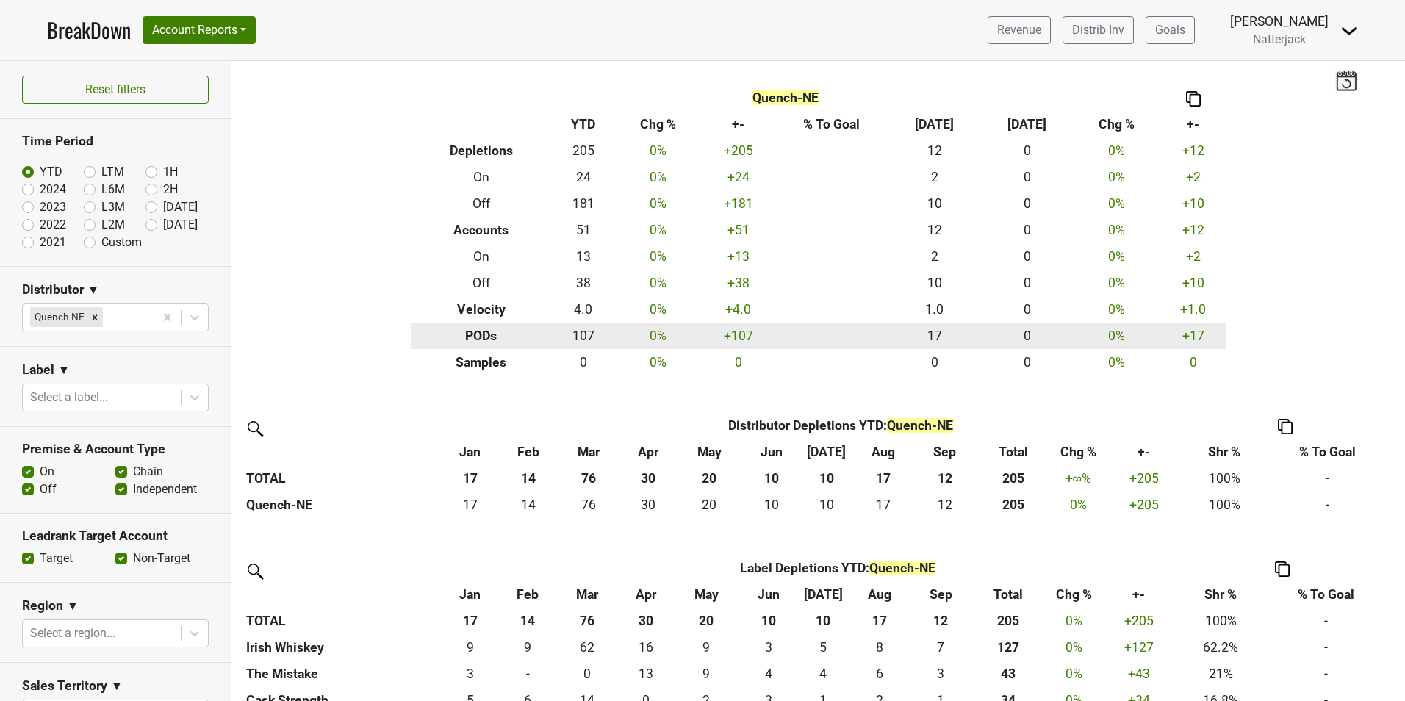
scroll to position [0, 0]
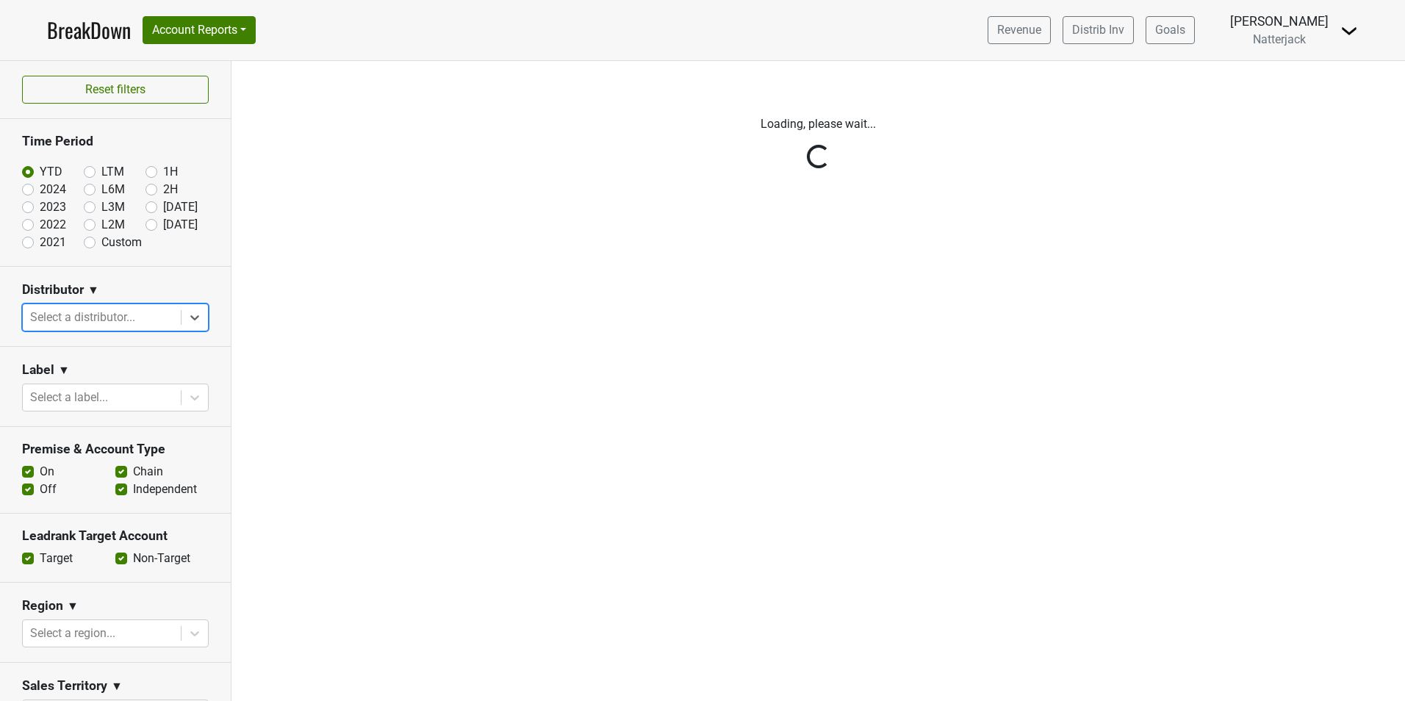
click at [189, 315] on div "Reset filters Time Period YTD LTM 1H 2024 L6M 2H 2023 L3M Sep '25 2022 L2M Oct …" at bounding box center [115, 381] width 231 height 640
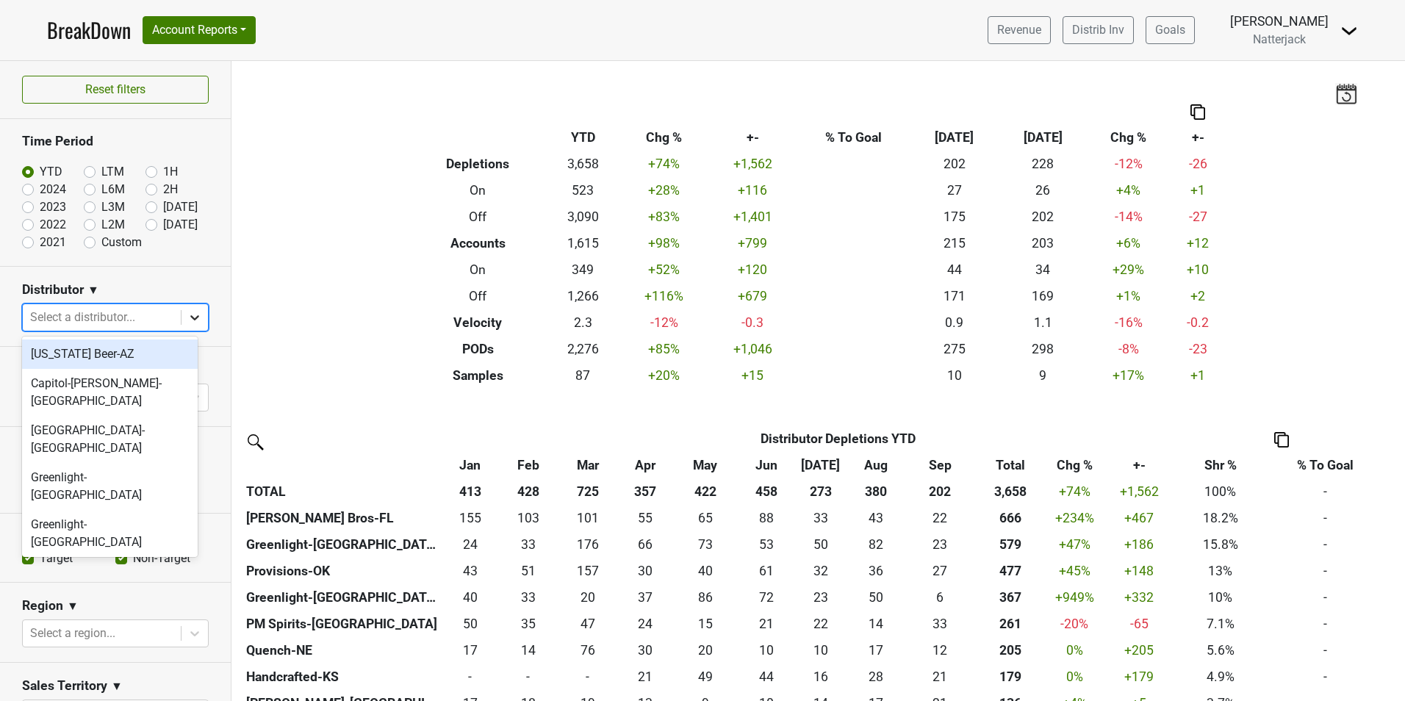
click at [187, 318] on icon at bounding box center [194, 317] width 15 height 15
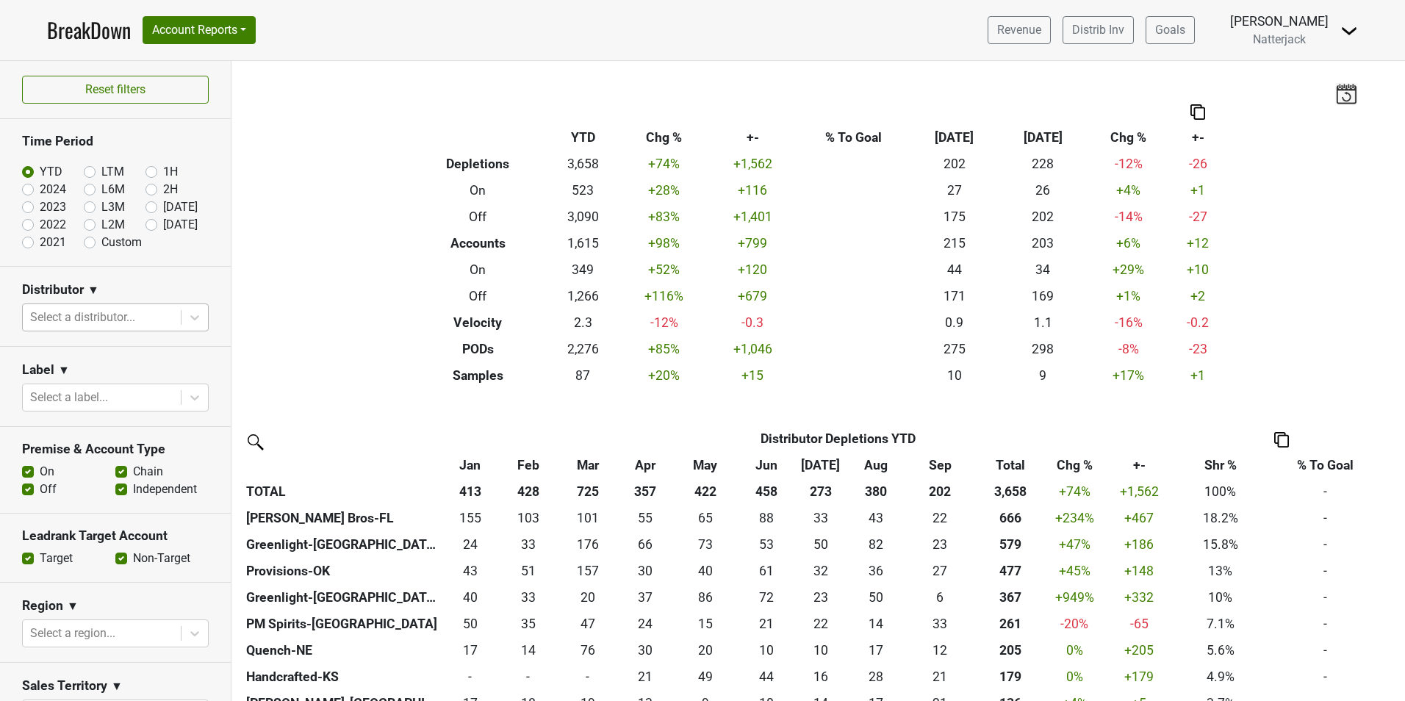
drag, startPoint x: 170, startPoint y: 306, endPoint x: 176, endPoint y: 323, distance: 18.1
click at [181, 306] on div at bounding box center [194, 317] width 27 height 26
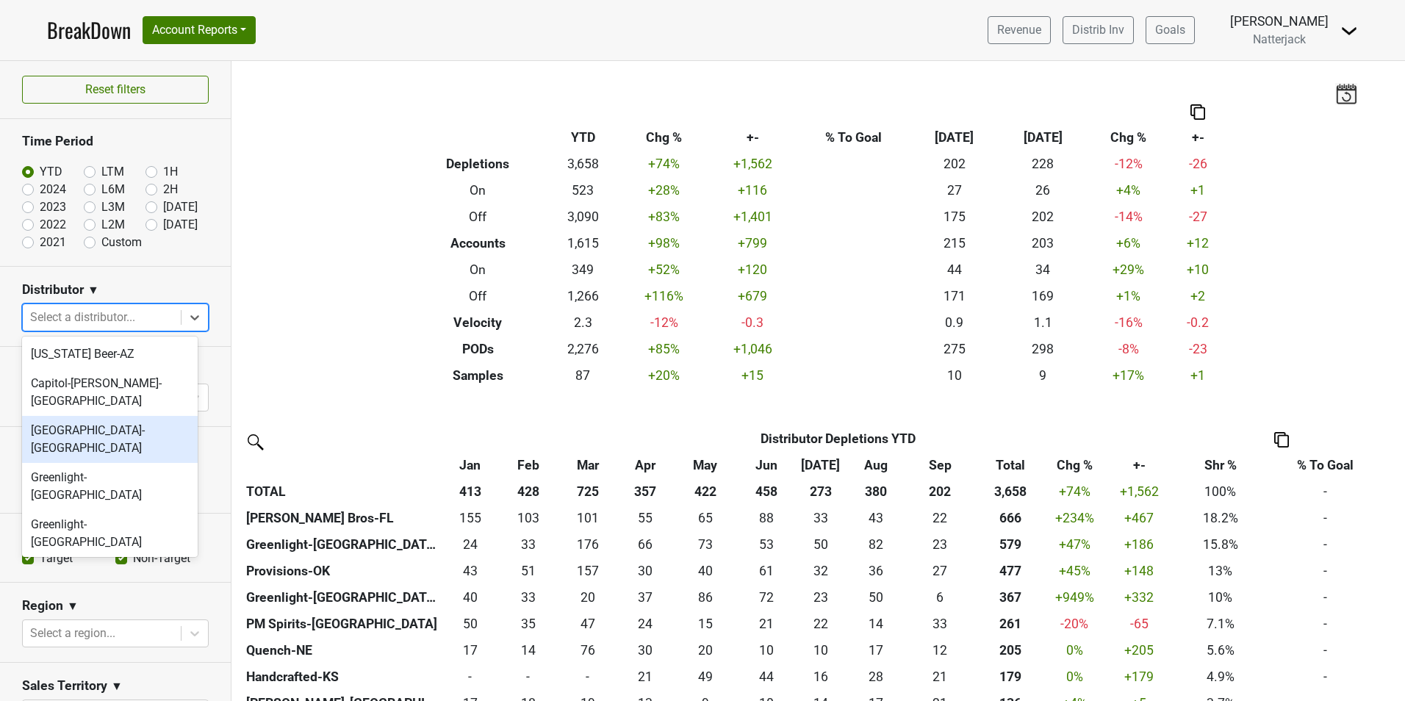
click at [149, 416] on div "[GEOGRAPHIC_DATA]-[GEOGRAPHIC_DATA]" at bounding box center [110, 439] width 176 height 47
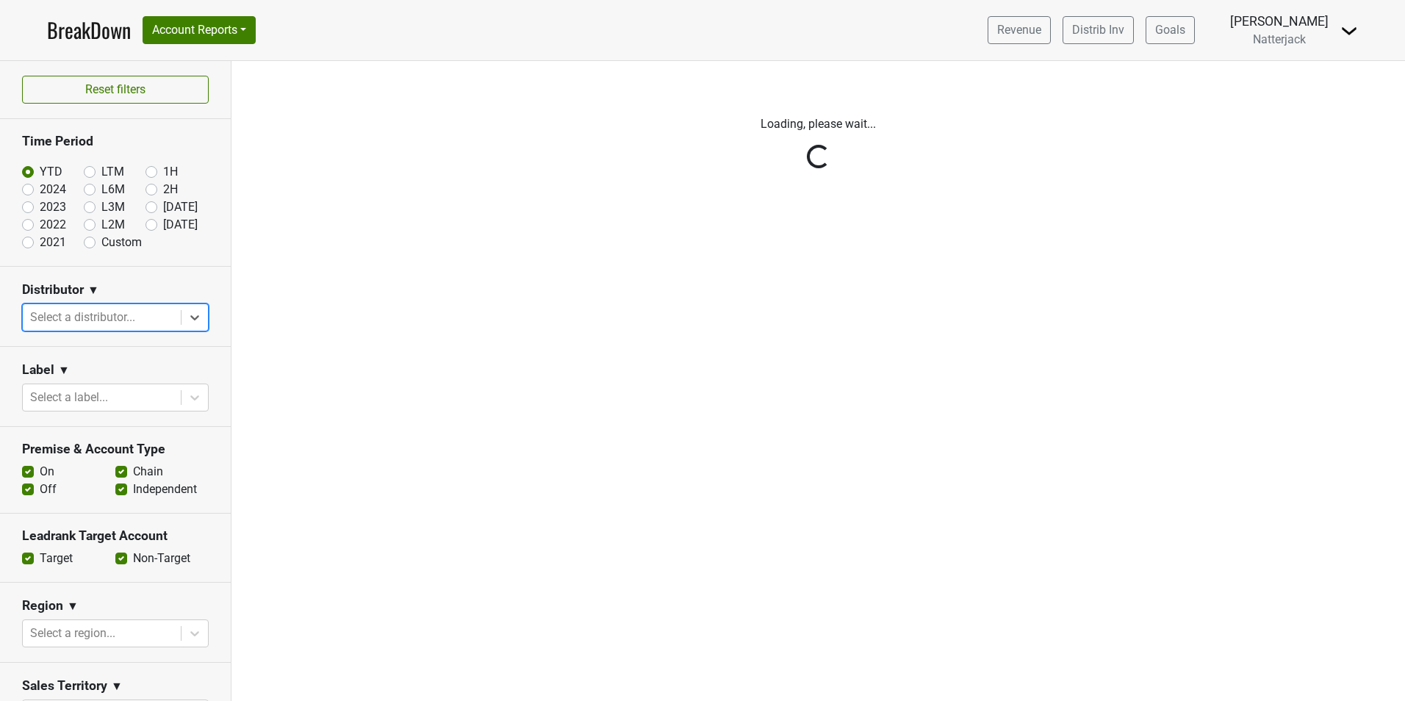
click at [189, 317] on icon at bounding box center [194, 317] width 15 height 15
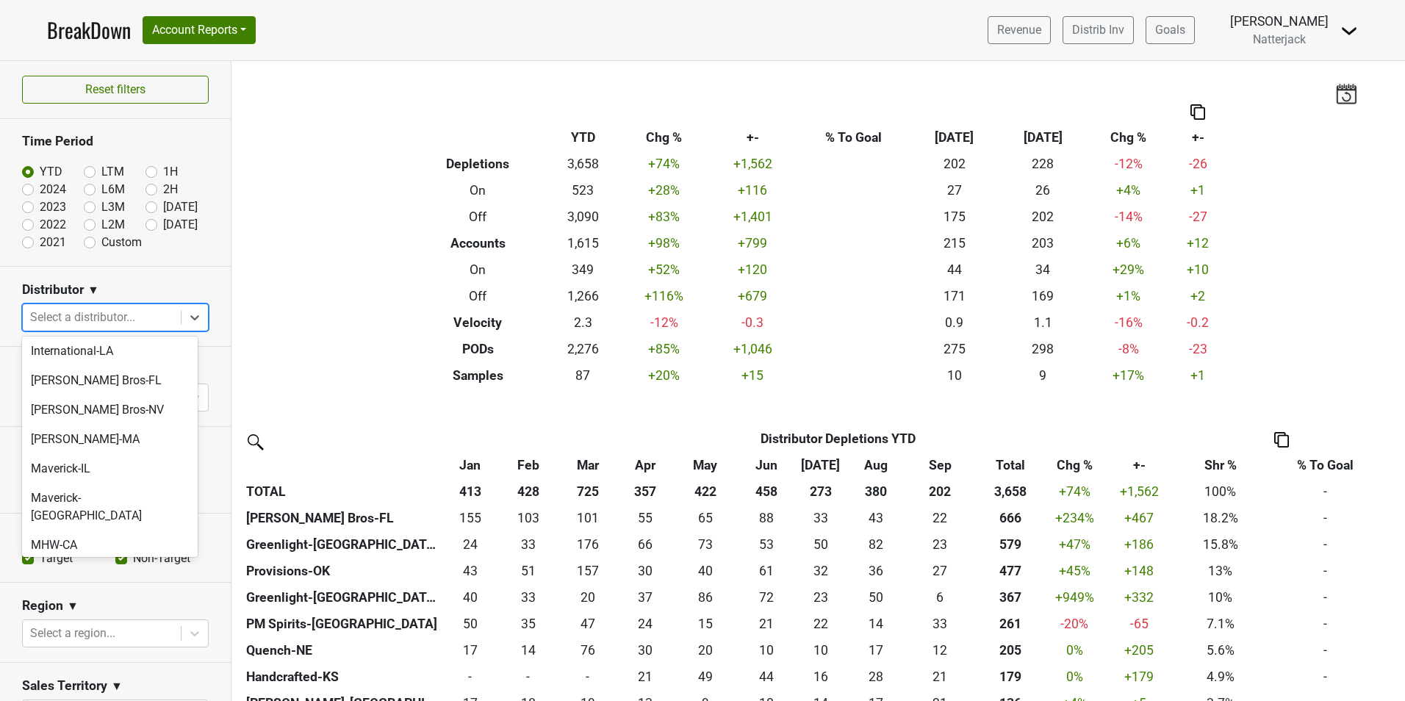
scroll to position [403, 0]
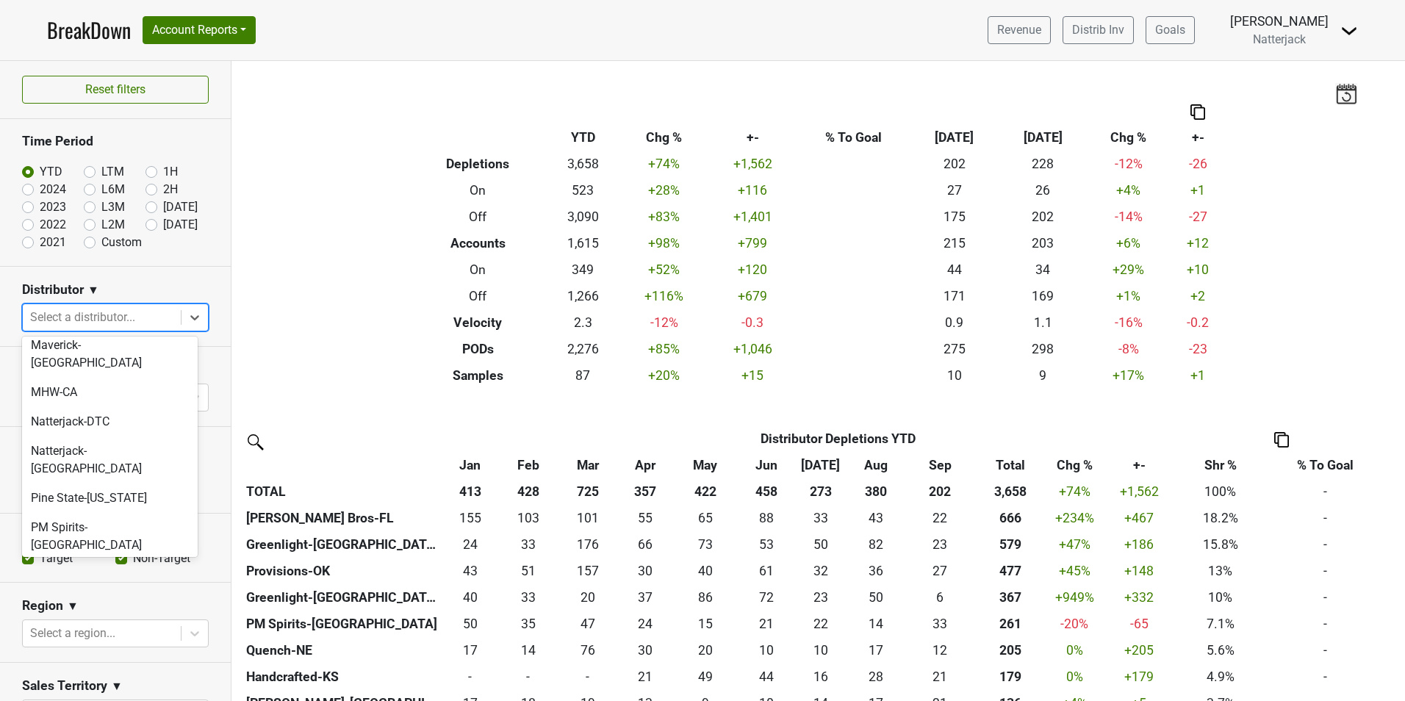
click at [109, 593] on div "[PERSON_NAME]-[GEOGRAPHIC_DATA]" at bounding box center [110, 642] width 176 height 47
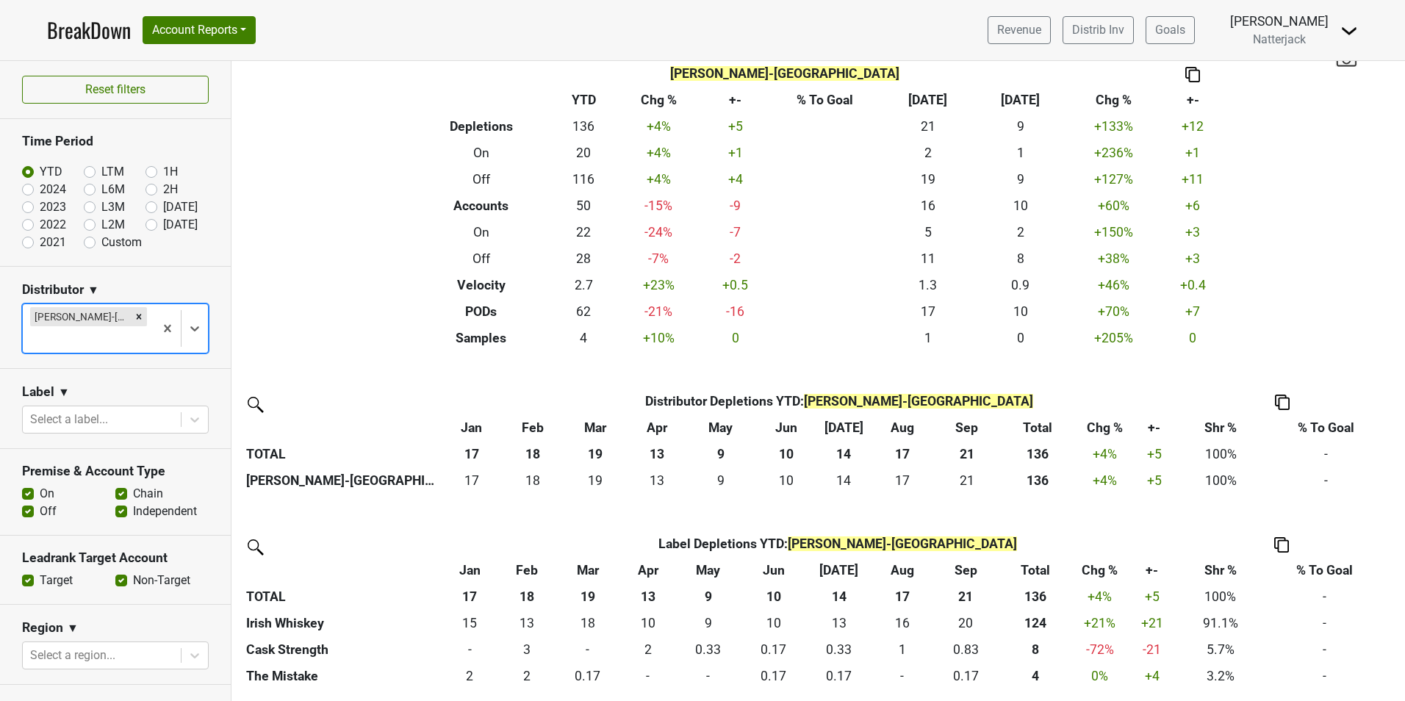
scroll to position [0, 0]
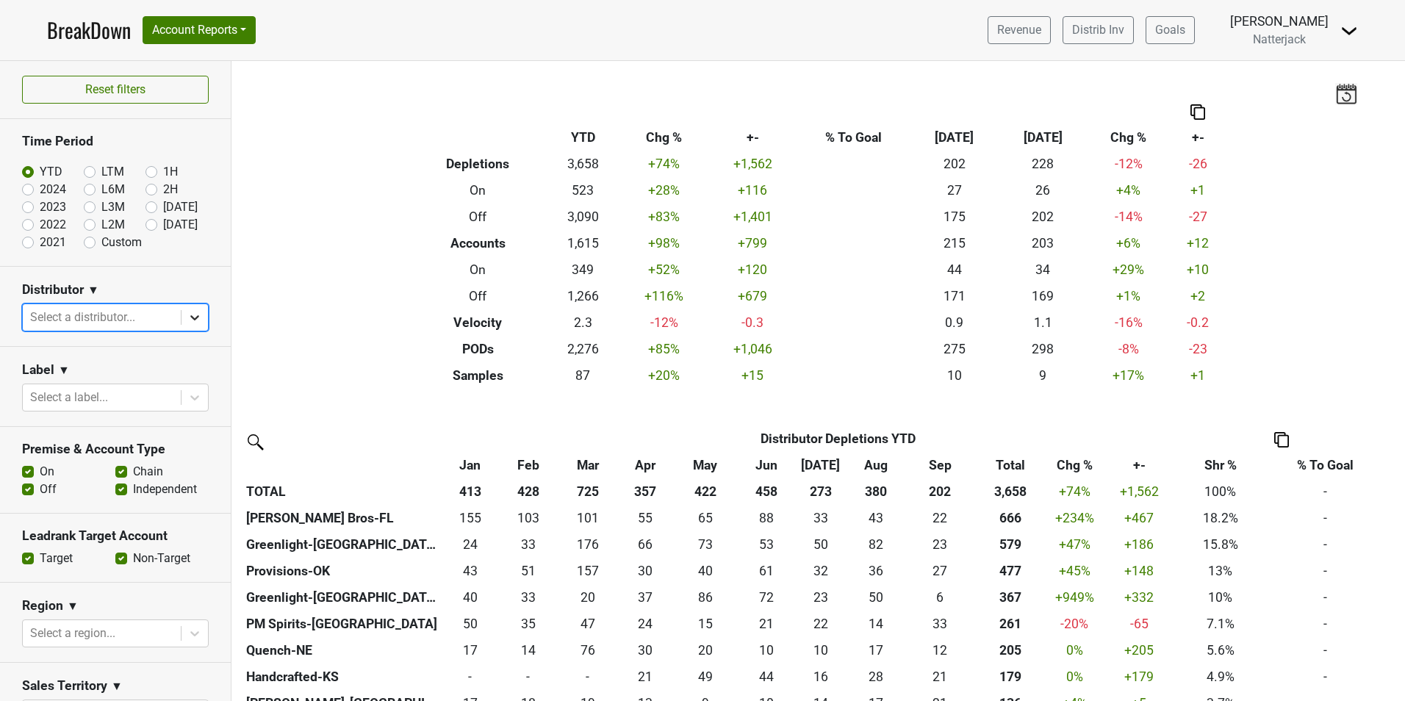
click at [190, 313] on icon at bounding box center [194, 317] width 15 height 15
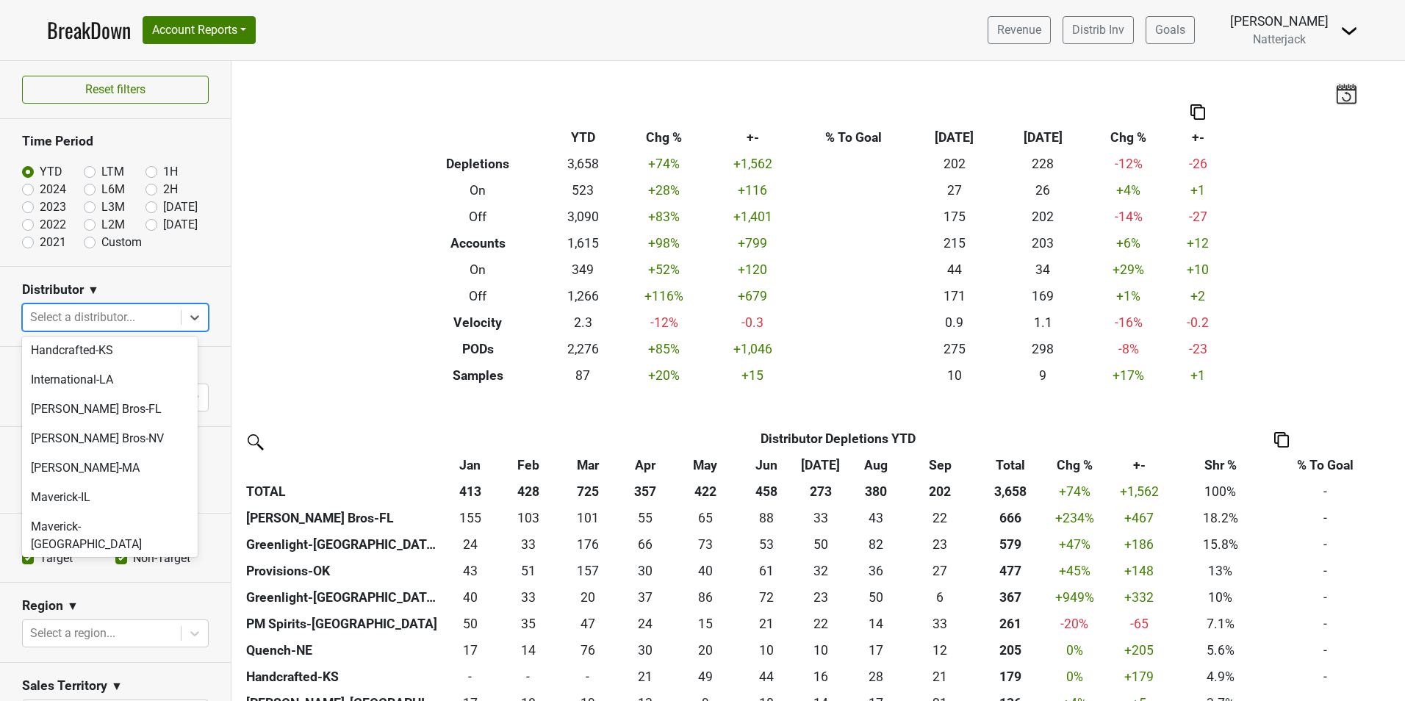
scroll to position [228, 0]
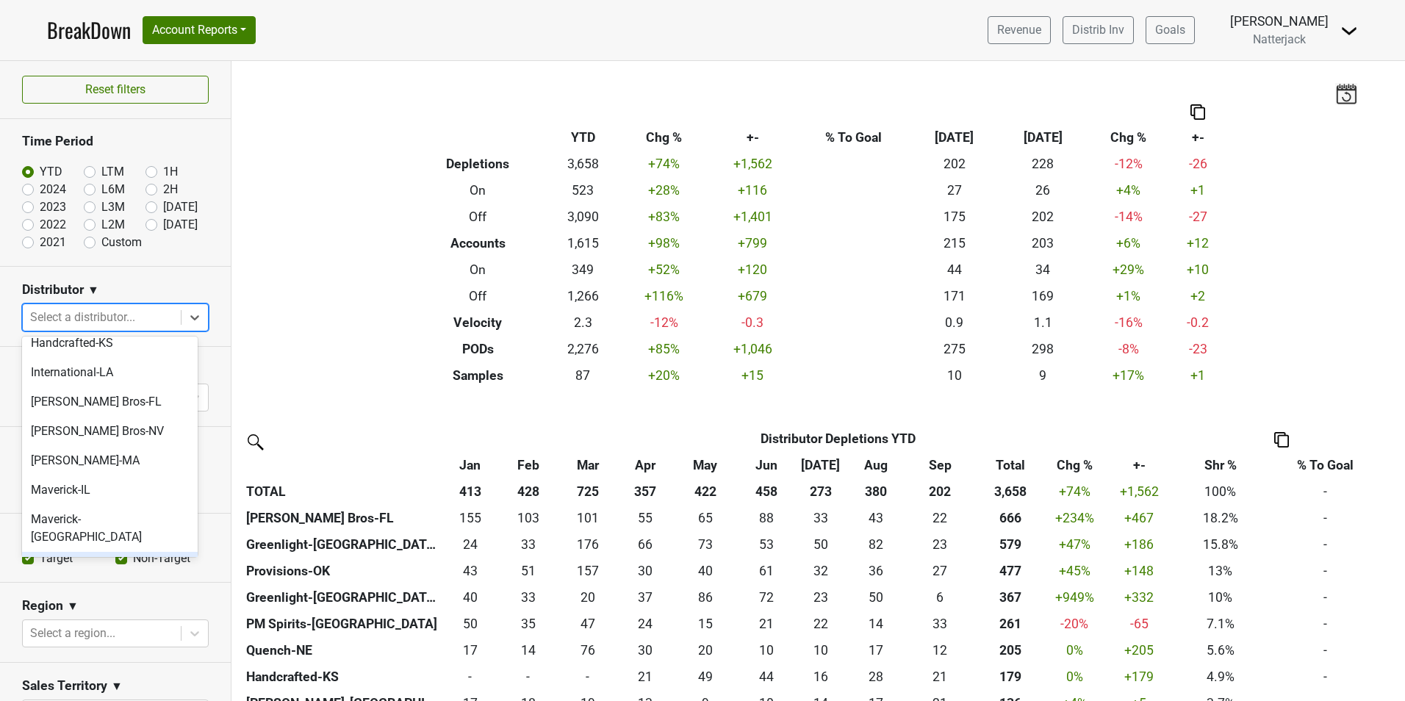
click at [112, 552] on div "MHW-CA" at bounding box center [110, 566] width 176 height 29
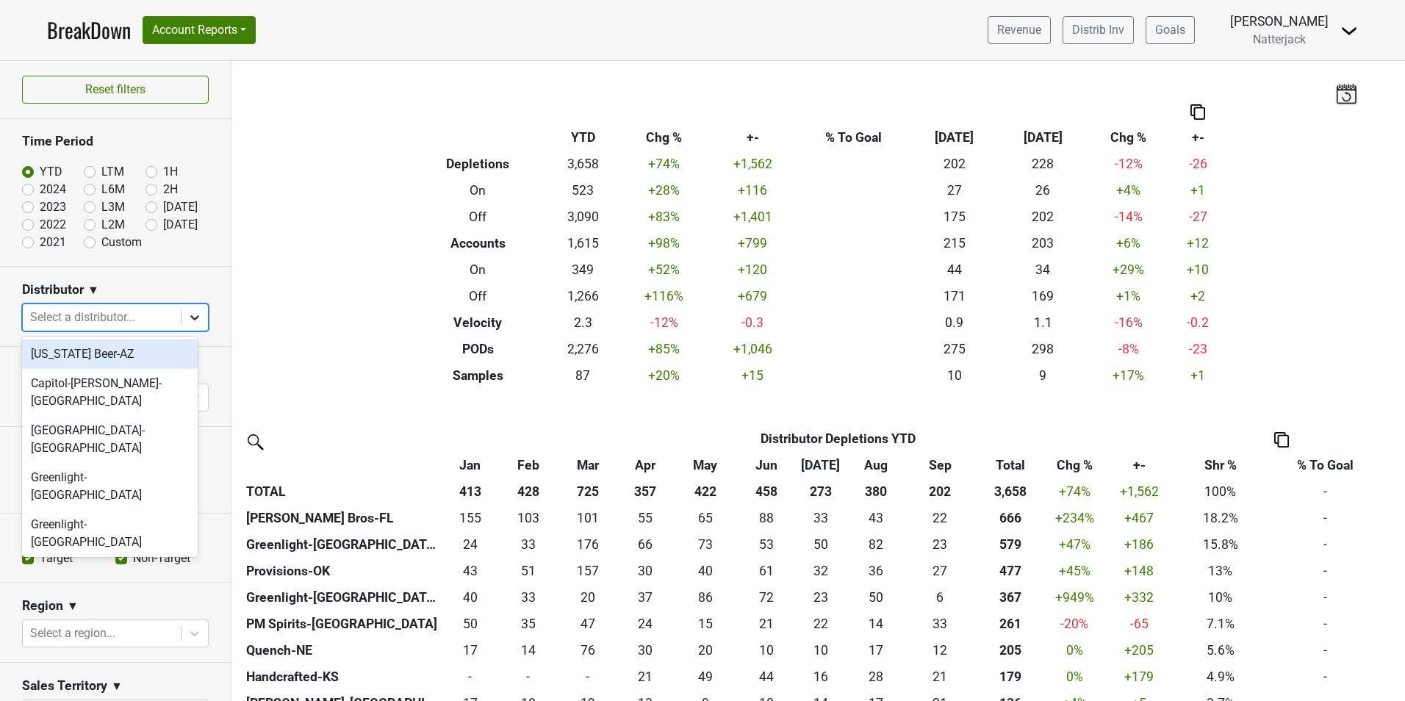
click at [190, 316] on icon at bounding box center [194, 317] width 9 height 5
click at [84, 557] on div "Handcrafted-KS" at bounding box center [110, 571] width 176 height 29
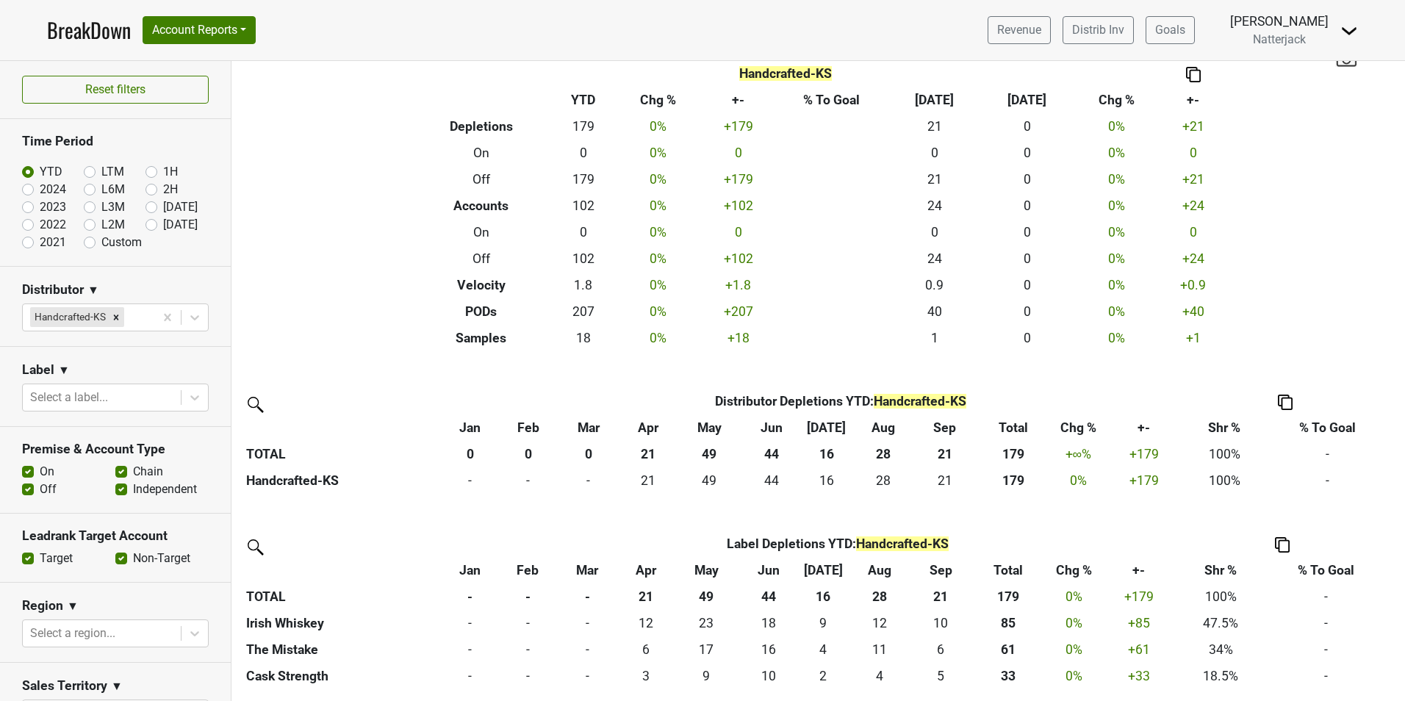
scroll to position [0, 0]
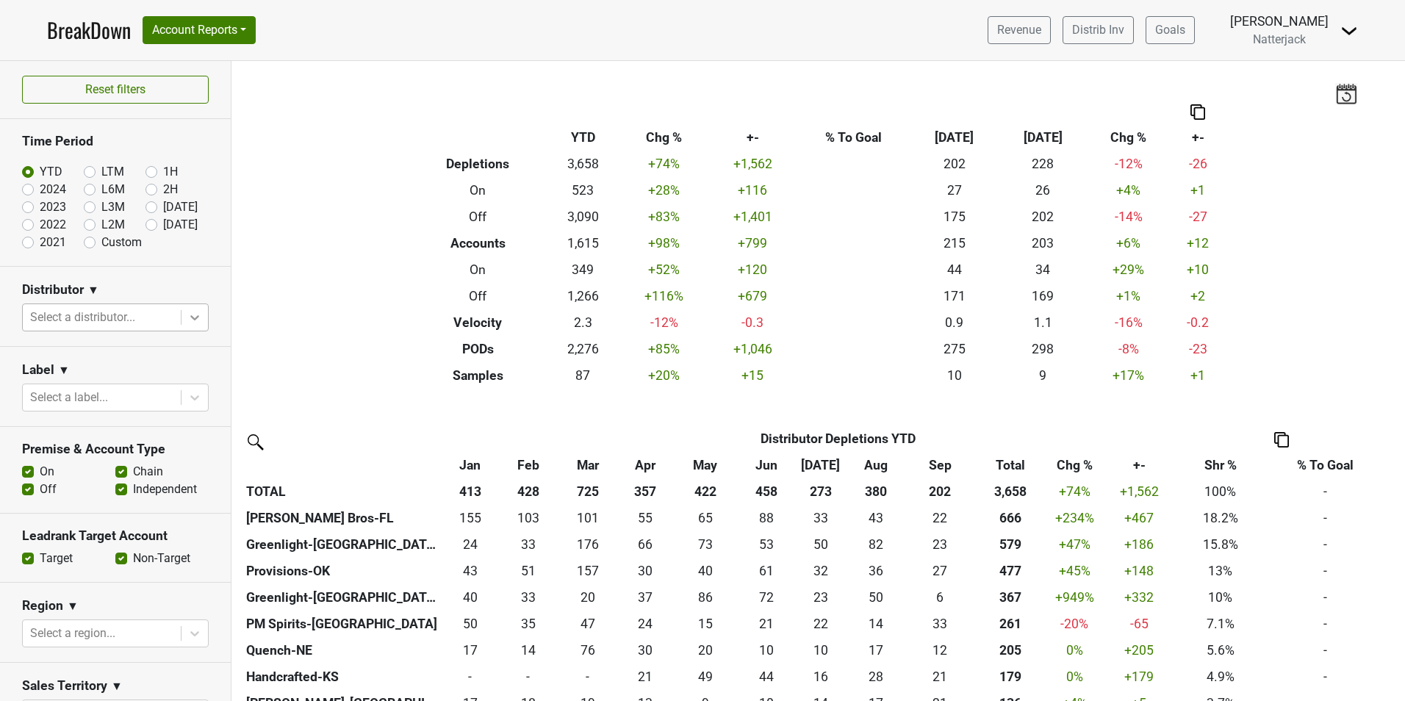
click at [187, 318] on icon at bounding box center [194, 317] width 15 height 15
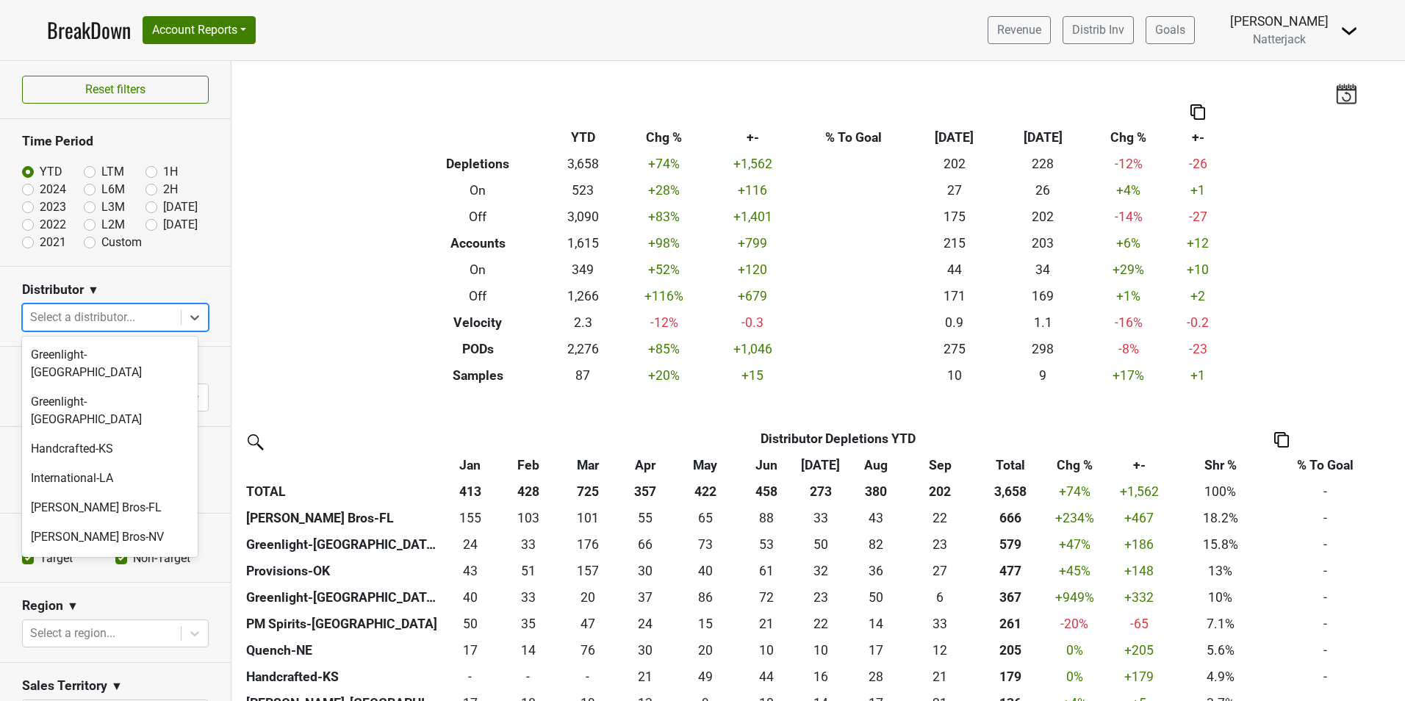
scroll to position [128, 0]
click at [132, 517] on div "[PERSON_NAME] Bros-NV" at bounding box center [110, 531] width 176 height 29
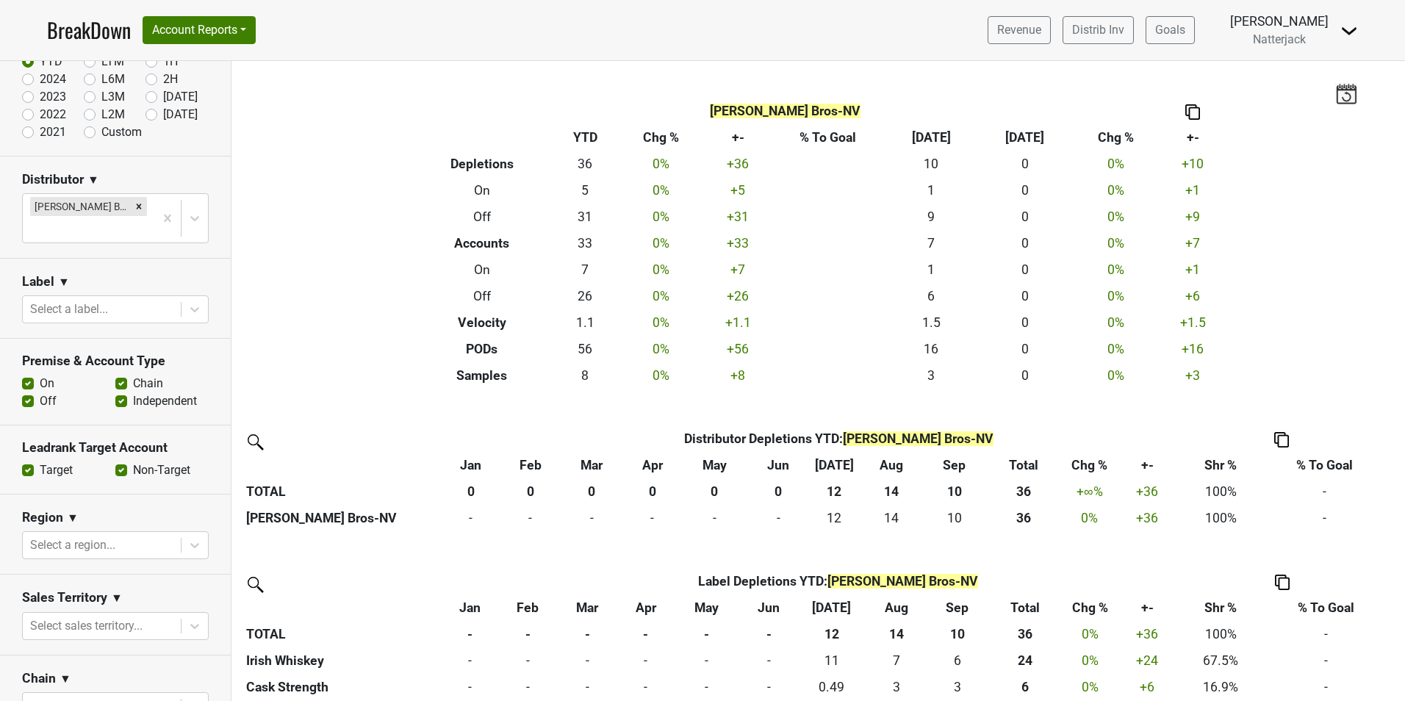
scroll to position [147, 0]
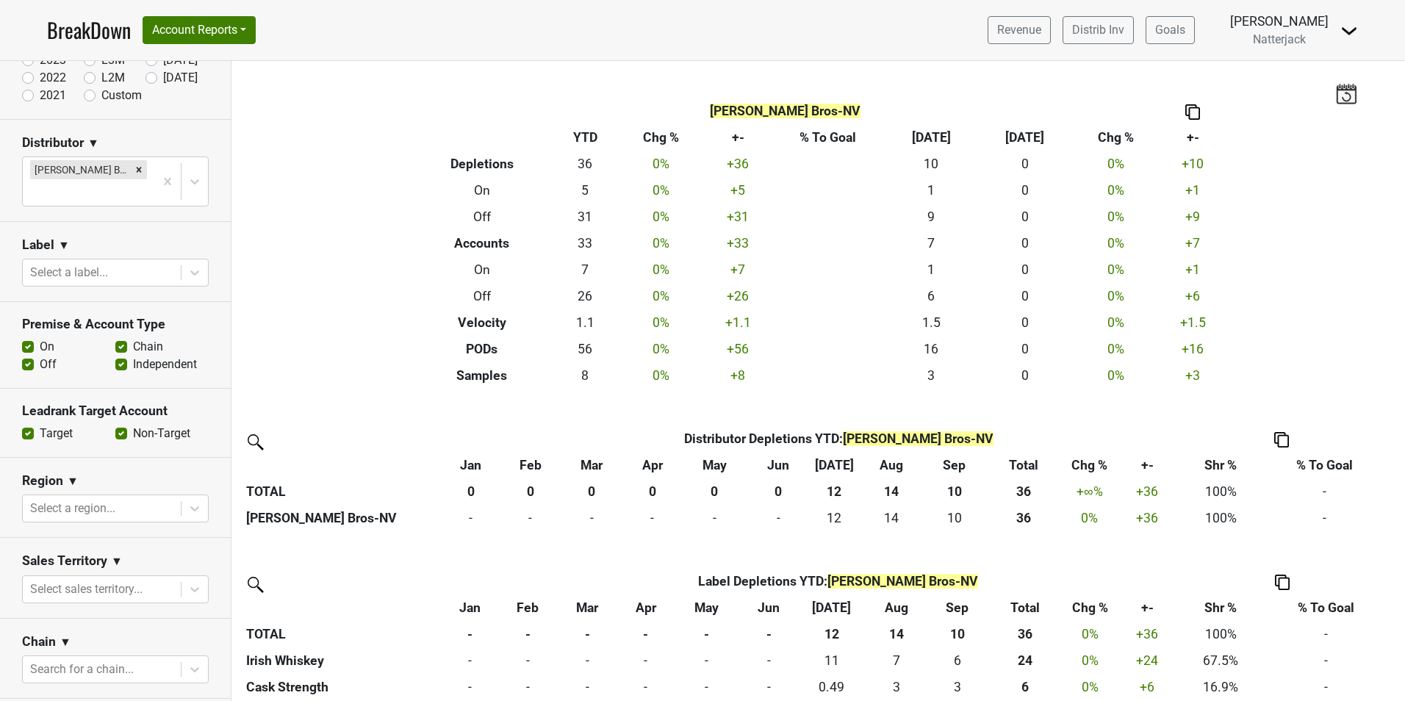
drag, startPoint x: 303, startPoint y: 372, endPoint x: 331, endPoint y: 375, distance: 28.1
click at [303, 372] on div "Filters [PERSON_NAME] Bros-NV Breakdown Type YTD Chg % +- % To Goal Sep ‘[DATE]…" at bounding box center [817, 381] width 1173 height 640
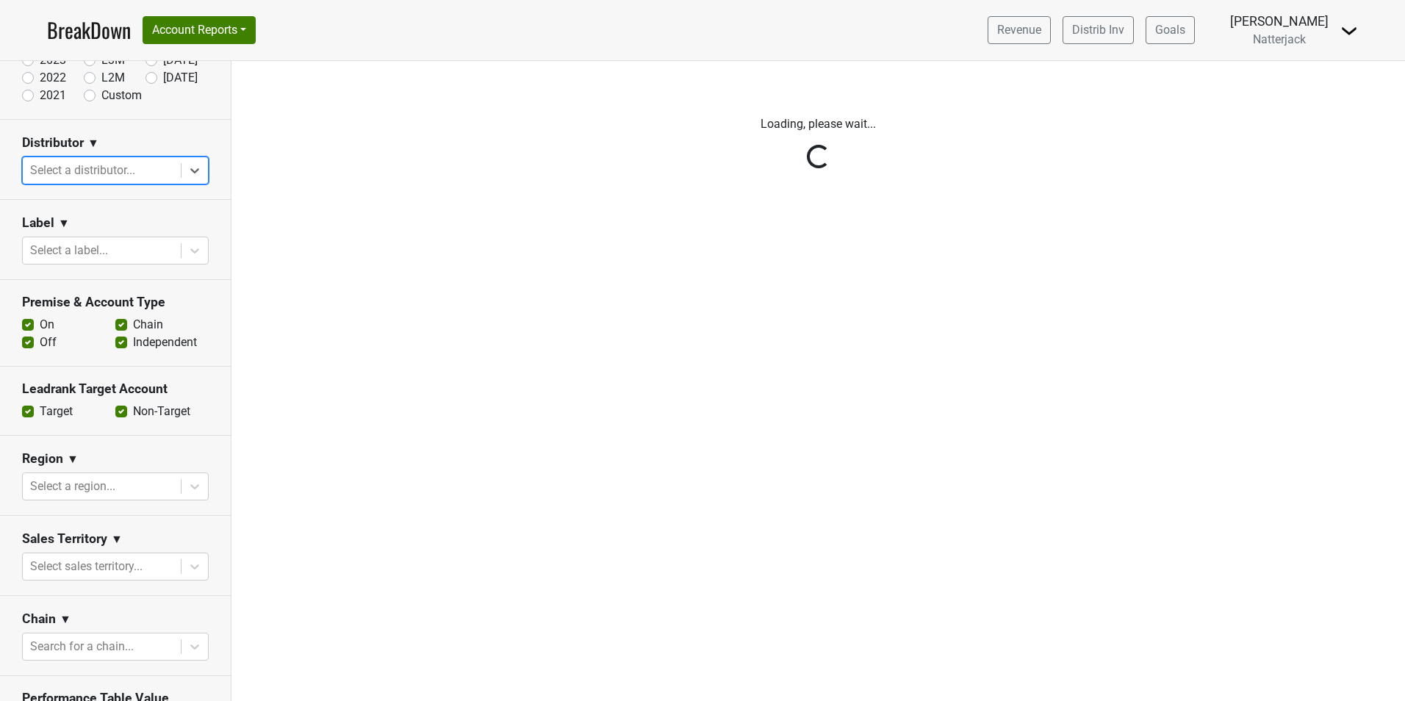
scroll to position [0, 0]
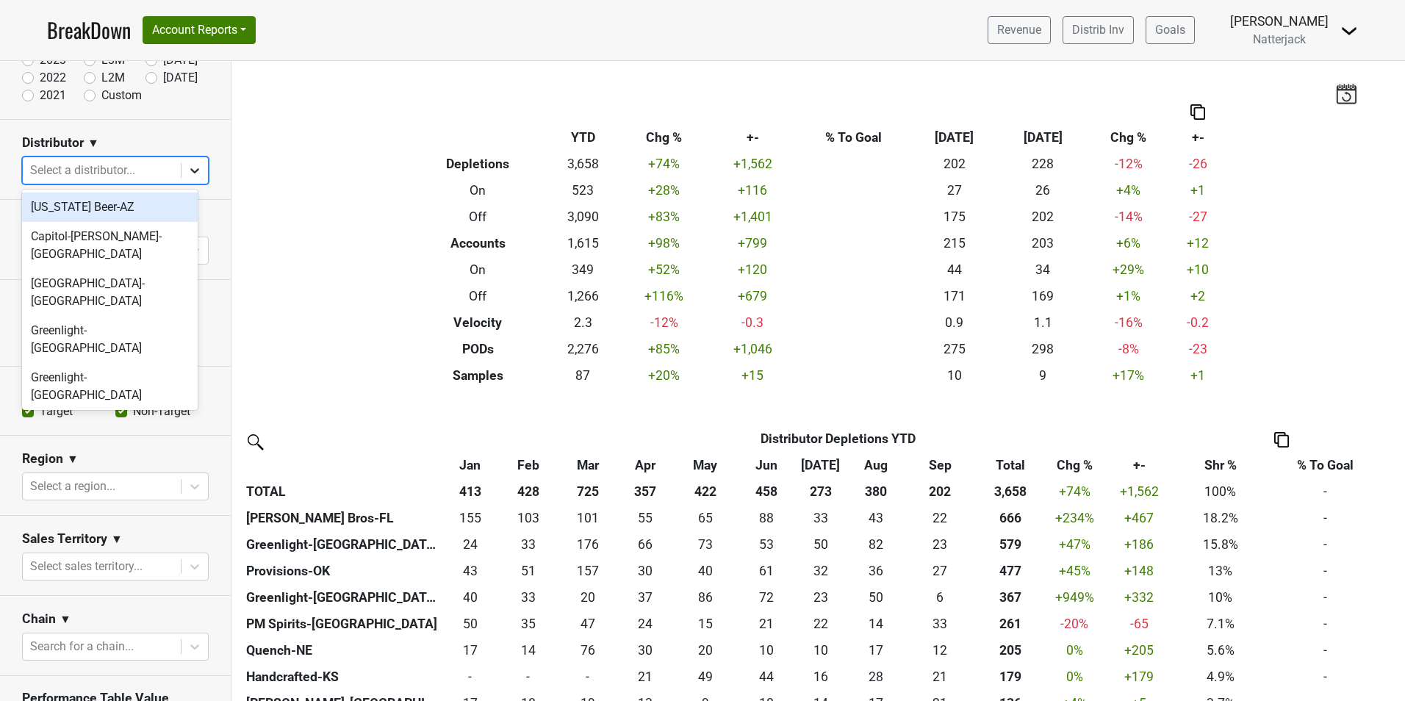
click at [190, 172] on icon at bounding box center [194, 170] width 9 height 5
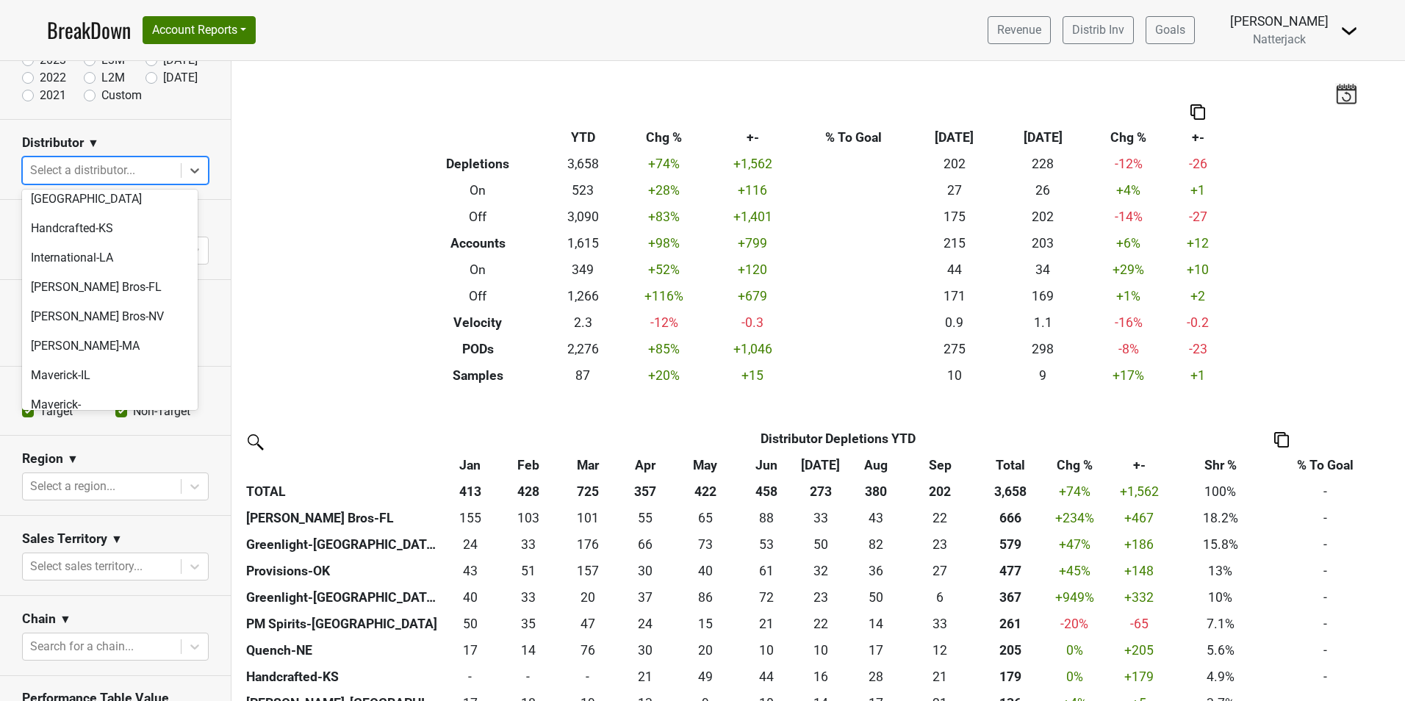
scroll to position [209, 0]
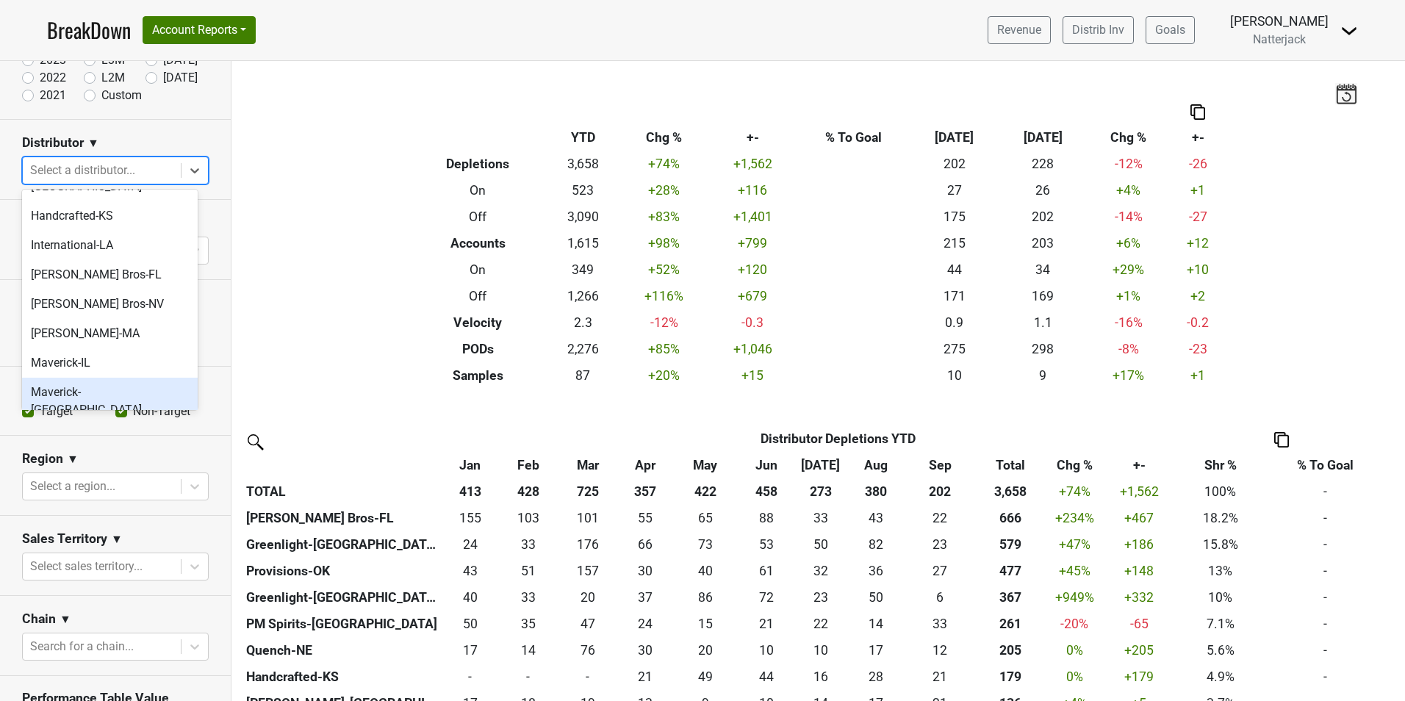
click at [107, 378] on div "Maverick-[GEOGRAPHIC_DATA]" at bounding box center [110, 401] width 176 height 47
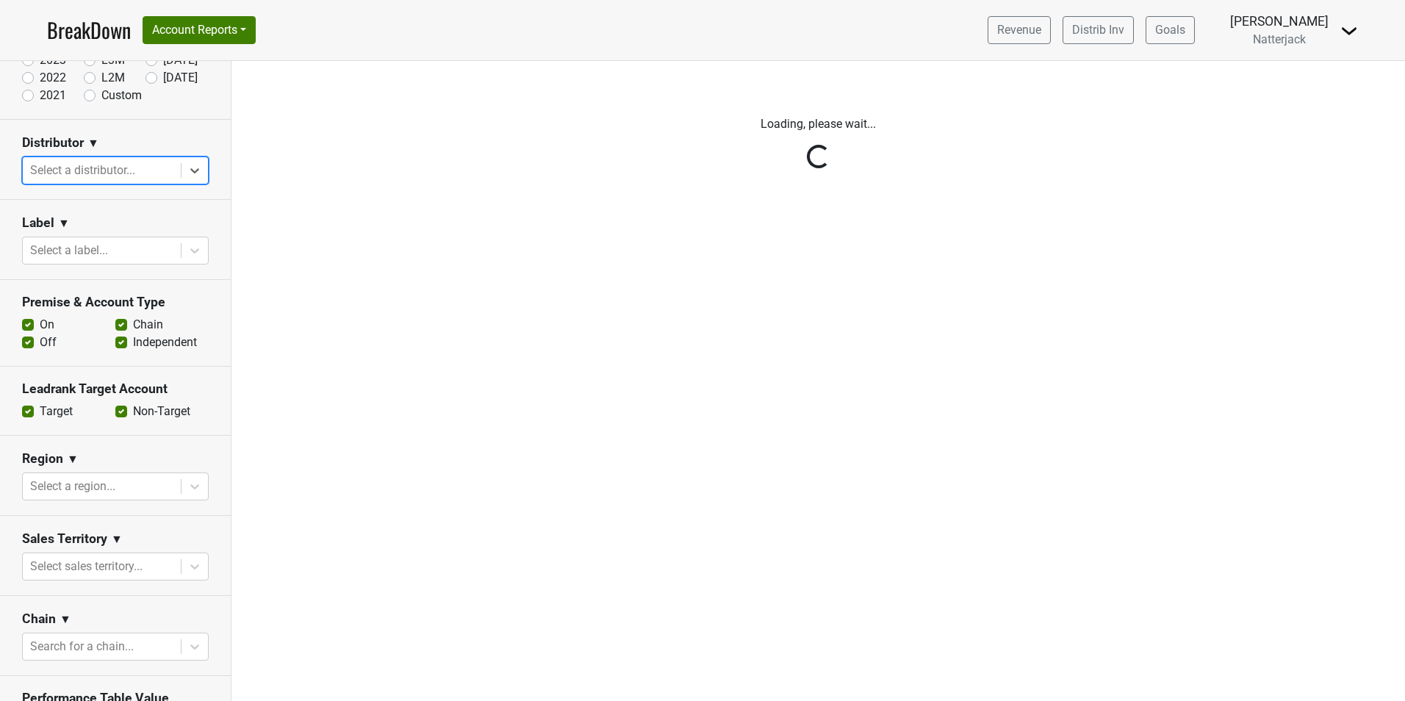
scroll to position [0, 0]
click at [184, 174] on div "Reset filters Time Period YTD LTM 1H 2024 L6M 2H 2023 L3M Sep '25 2022 L2M Oct …" at bounding box center [115, 381] width 231 height 640
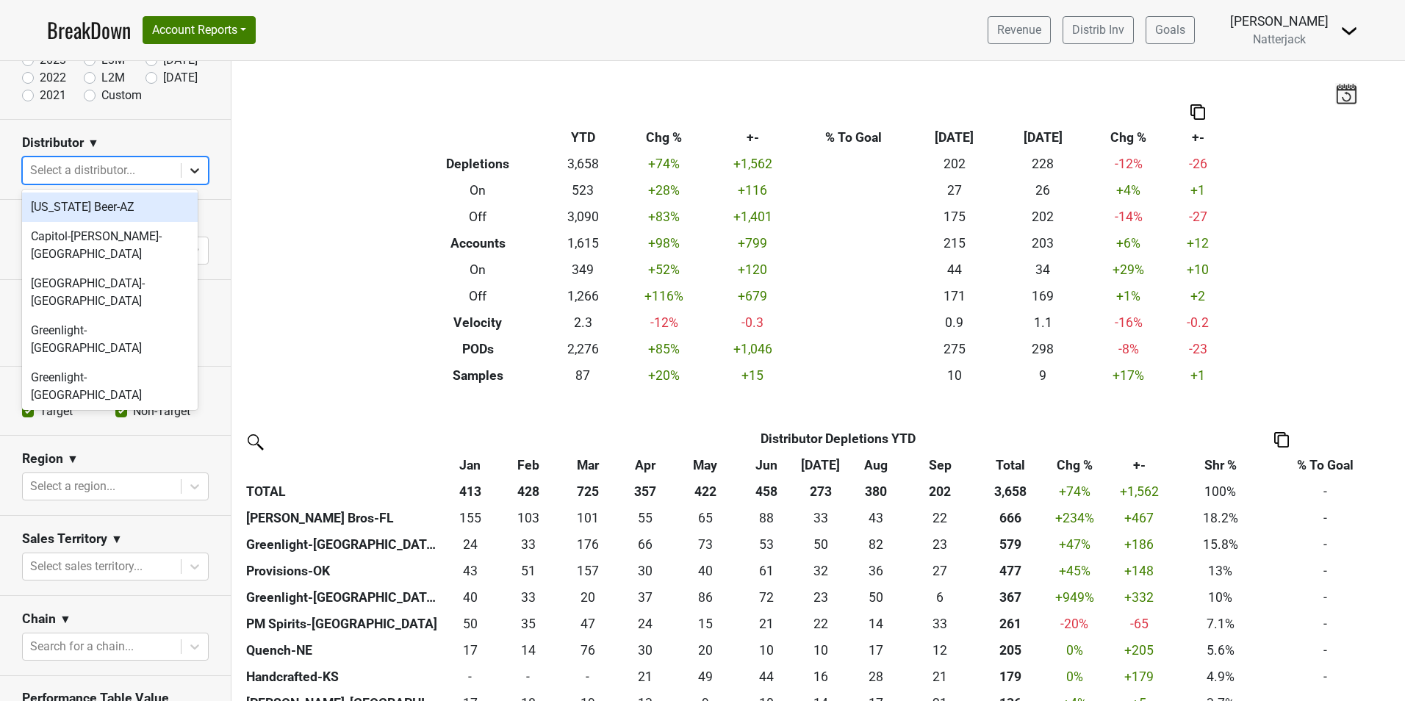
click at [190, 176] on icon at bounding box center [194, 170] width 15 height 15
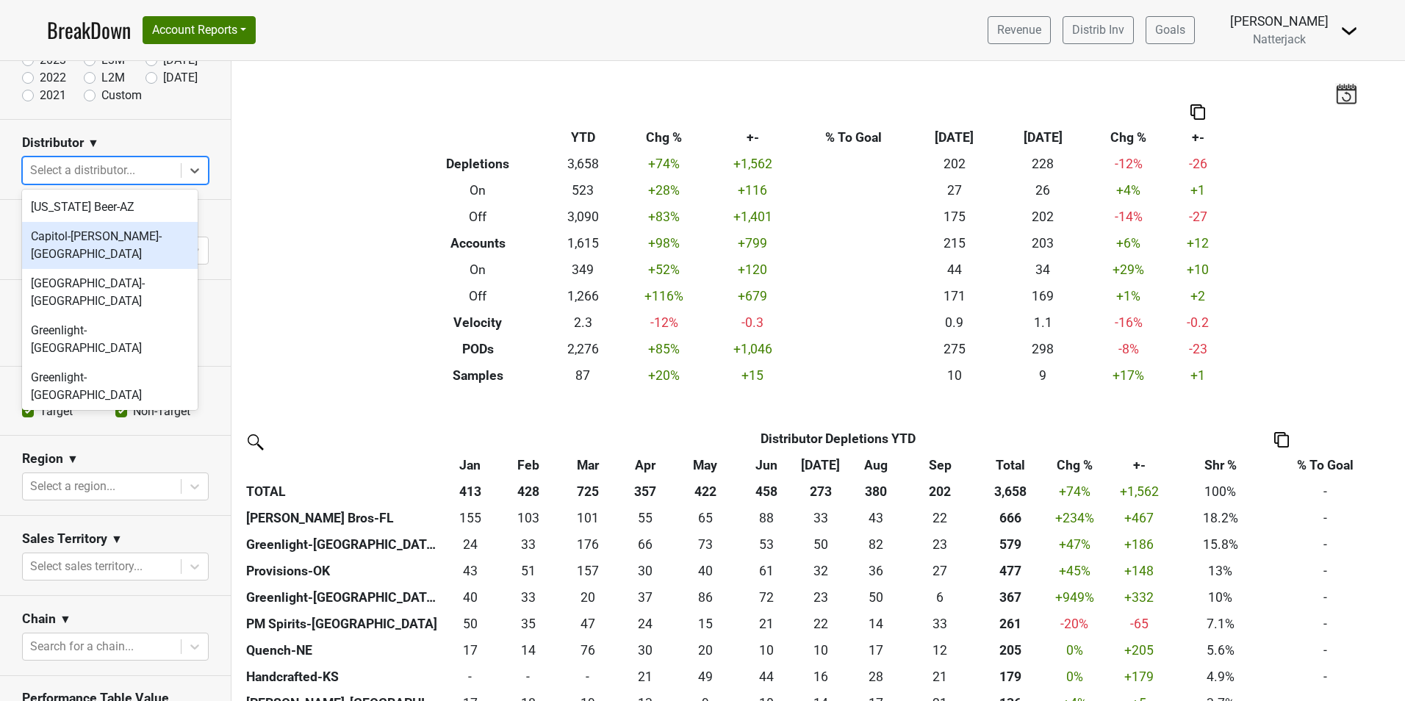
click at [145, 236] on div "Capitol-[PERSON_NAME]-[GEOGRAPHIC_DATA]" at bounding box center [110, 245] width 176 height 47
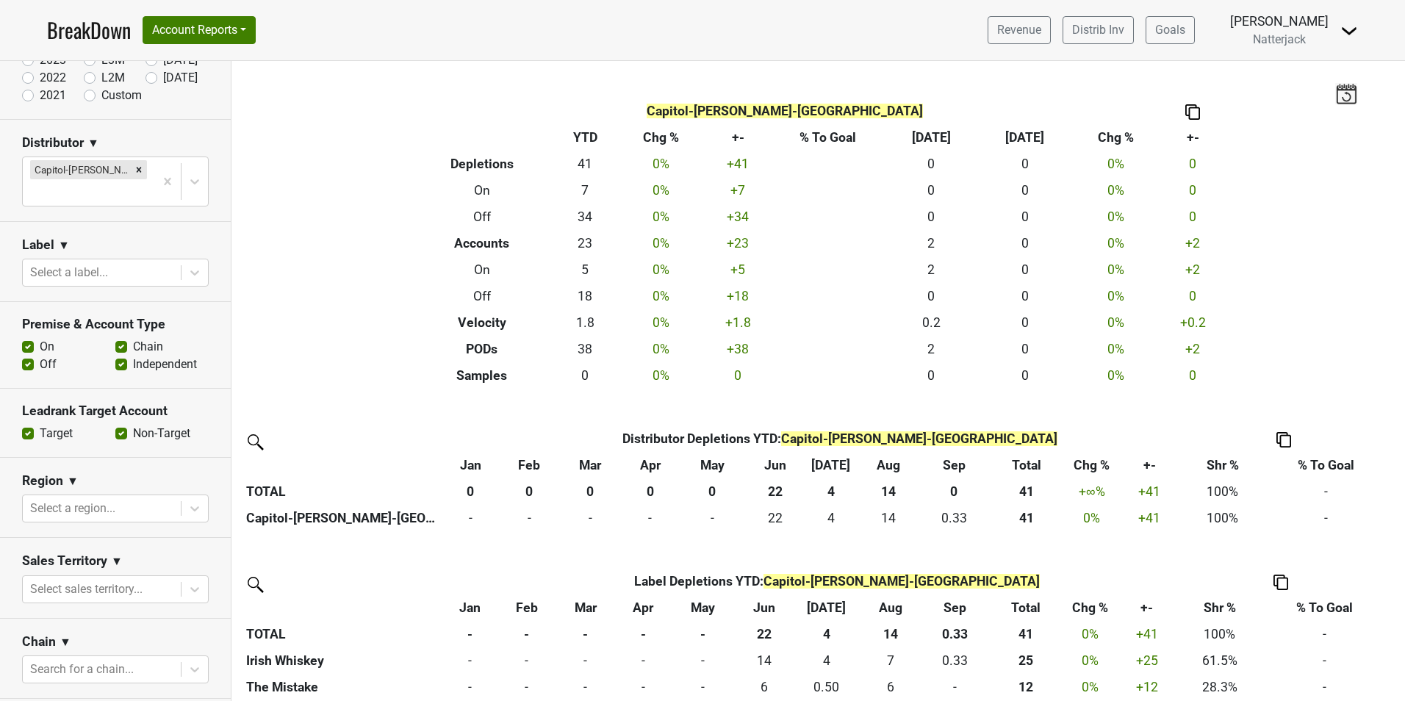
click at [1091, 104] on img at bounding box center [1346, 93] width 22 height 21
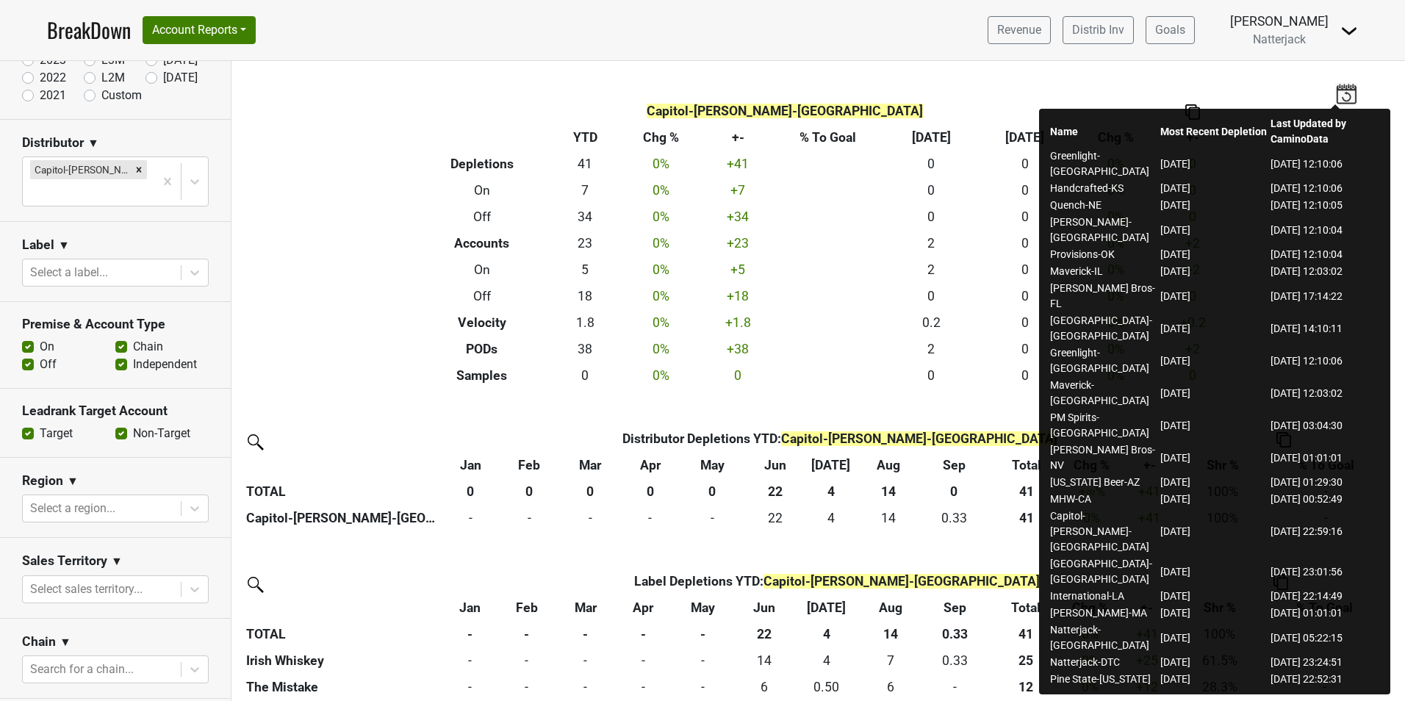
click at [354, 149] on div "Filters Capitol-[PERSON_NAME]-WI Breakdown Type YTD Chg % +- % To Goal Sep ‘[DA…" at bounding box center [817, 381] width 1173 height 640
